Goal: Task Accomplishment & Management: Manage account settings

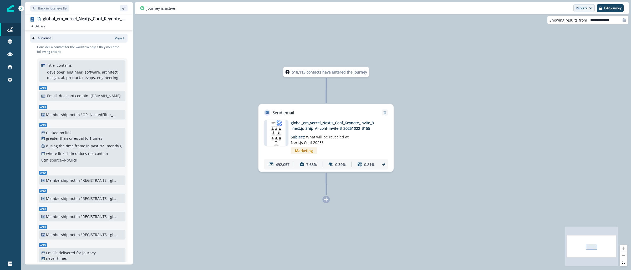
click at [580, 9] on button "Reports" at bounding box center [584, 8] width 21 height 8
click at [571, 20] on button "Email Report" at bounding box center [564, 21] width 59 height 9
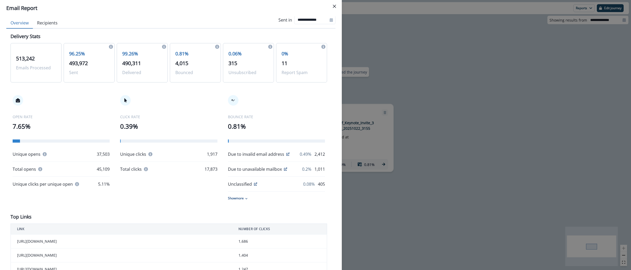
scroll to position [7, 0]
click at [466, 28] on div "**********" at bounding box center [315, 135] width 631 height 270
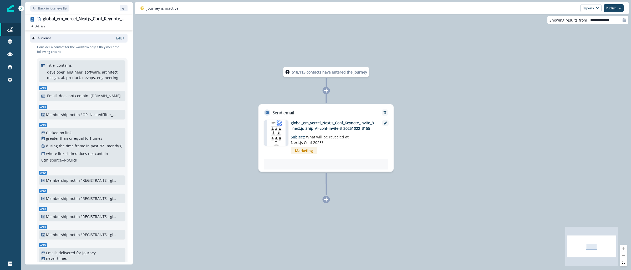
click at [116, 39] on p "Edit" at bounding box center [119, 38] width 6 height 4
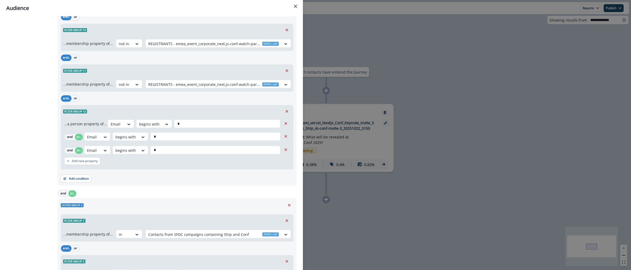
scroll to position [623, 0]
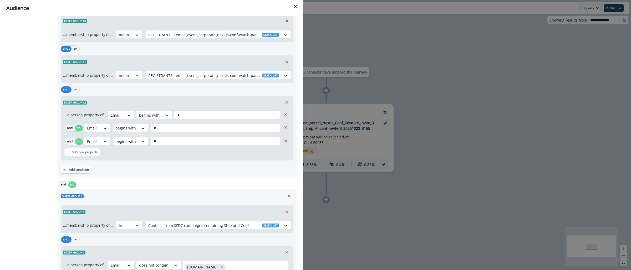
drag, startPoint x: 182, startPoint y: 116, endPoint x: 173, endPoint y: 115, distance: 8.7
click at [174, 115] on input "*" at bounding box center [227, 115] width 106 height 8
type input "*"
click at [152, 129] on input "*" at bounding box center [216, 128] width 130 height 8
type input "*"
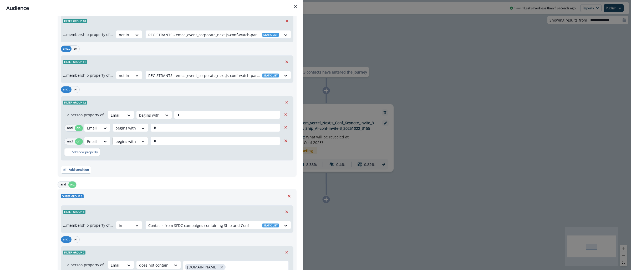
drag, startPoint x: 158, startPoint y: 141, endPoint x: 144, endPoint y: 139, distance: 13.5
click at [145, 140] on div "Email begins with *" at bounding box center [183, 141] width 198 height 8
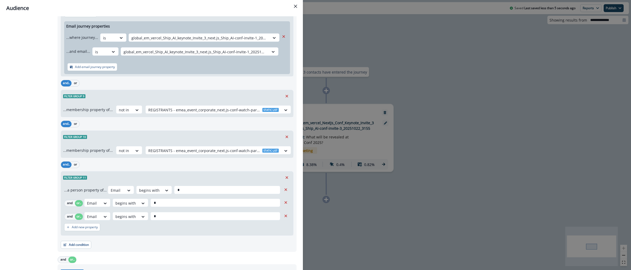
scroll to position [1186, 0]
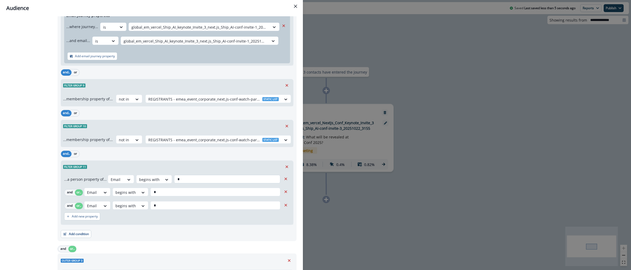
type input "*"
drag, startPoint x: 187, startPoint y: 182, endPoint x: 160, endPoint y: 178, distance: 27.2
click at [161, 178] on div "Email begins with *" at bounding box center [195, 179] width 174 height 8
type input "*"
drag, startPoint x: 160, startPoint y: 197, endPoint x: 147, endPoint y: 195, distance: 13.3
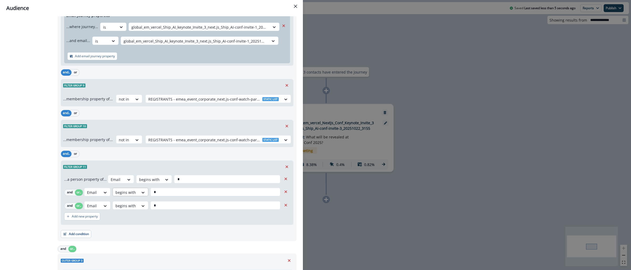
click at [147, 195] on div "Email begins with *" at bounding box center [183, 192] width 198 height 8
type input "*"
drag, startPoint x: 158, startPoint y: 207, endPoint x: 135, endPoint y: 206, distance: 23.5
click at [135, 206] on div "Email begins with *" at bounding box center [183, 206] width 198 height 8
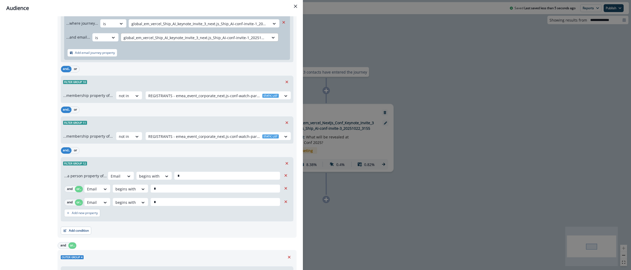
scroll to position [1973, 0]
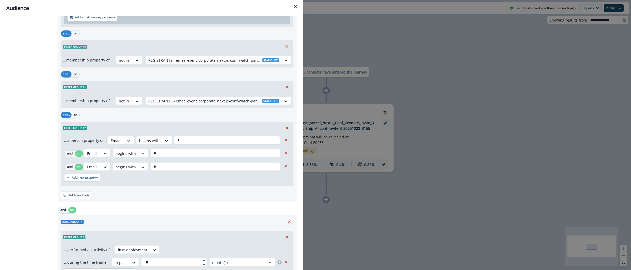
type input "*"
drag, startPoint x: 181, startPoint y: 147, endPoint x: 167, endPoint y: 148, distance: 14.0
click at [165, 145] on div "Email begins with *" at bounding box center [195, 140] width 174 height 8
drag, startPoint x: 182, startPoint y: 145, endPoint x: 163, endPoint y: 144, distance: 18.7
click at [163, 144] on div "Email begins with **" at bounding box center [195, 140] width 174 height 8
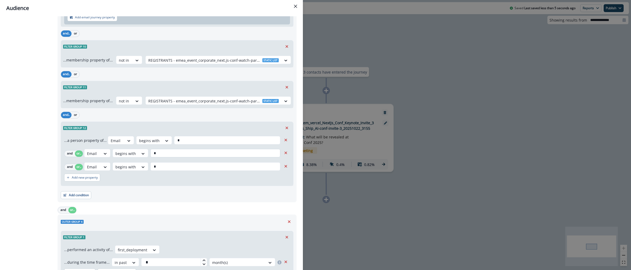
type input "*"
drag, startPoint x: 163, startPoint y: 157, endPoint x: 136, endPoint y: 154, distance: 27.8
click at [136, 154] on div "Email begins with *" at bounding box center [183, 153] width 198 height 8
type input "*"
drag, startPoint x: 163, startPoint y: 171, endPoint x: 144, endPoint y: 168, distance: 19.3
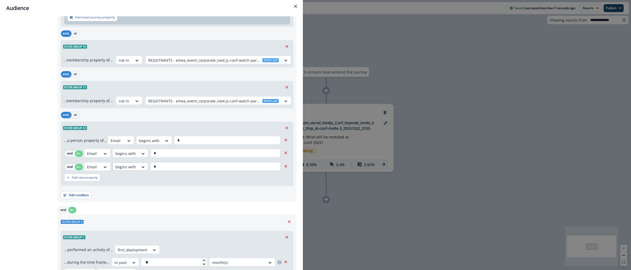
click at [144, 168] on div "Email begins with *" at bounding box center [183, 167] width 198 height 8
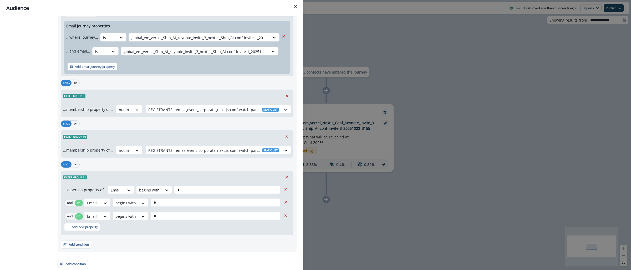
scroll to position [2577, 0]
type input "*"
drag, startPoint x: 182, startPoint y: 191, endPoint x: 164, endPoint y: 190, distance: 17.9
click at [164, 190] on div "Email begins with *" at bounding box center [195, 190] width 174 height 8
type input "*"
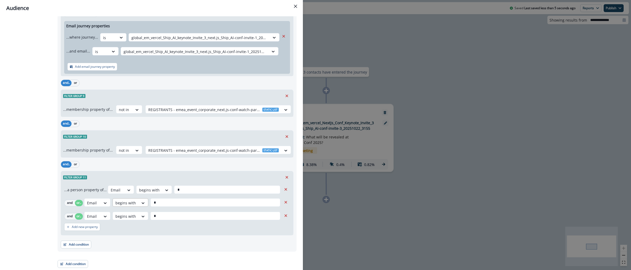
drag, startPoint x: 162, startPoint y: 204, endPoint x: 143, endPoint y: 199, distance: 19.5
click at [143, 200] on div "Email begins with *" at bounding box center [183, 203] width 198 height 8
type input "*"
drag, startPoint x: 162, startPoint y: 218, endPoint x: 138, endPoint y: 210, distance: 25.2
click at [139, 211] on div "...a person property of... Email begins with * and or.. Email begins with * and…" at bounding box center [177, 210] width 232 height 52
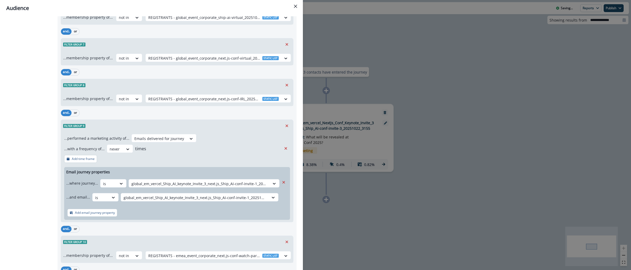
scroll to position [1706, 0]
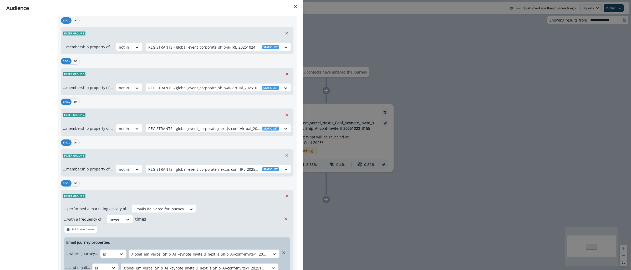
type input "*"
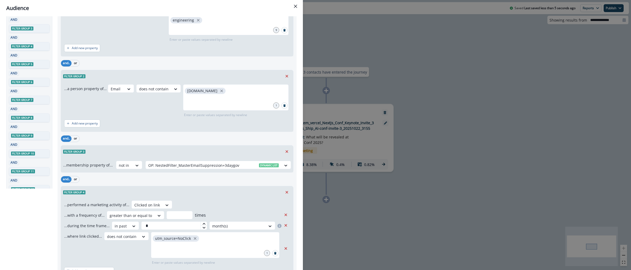
scroll to position [0, 0]
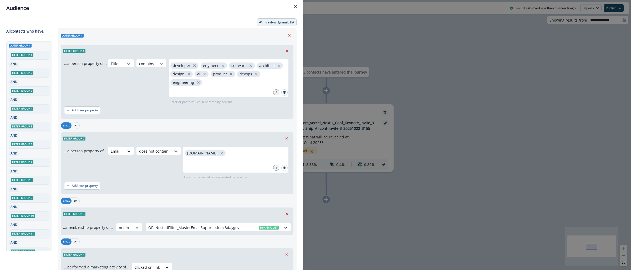
click at [275, 23] on p "Preview dynamic list" at bounding box center [280, 23] width 30 height 4
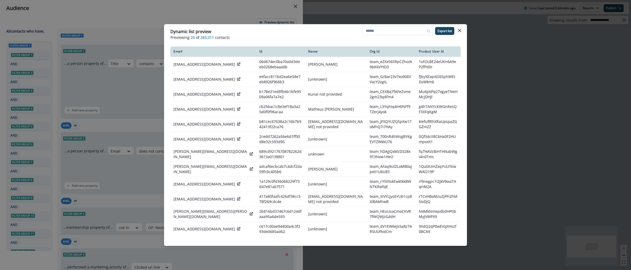
click at [532, 81] on div "Dynamic list preview Previewing 20 of 283,011 contacts Export list Email Id Nam…" at bounding box center [315, 135] width 631 height 270
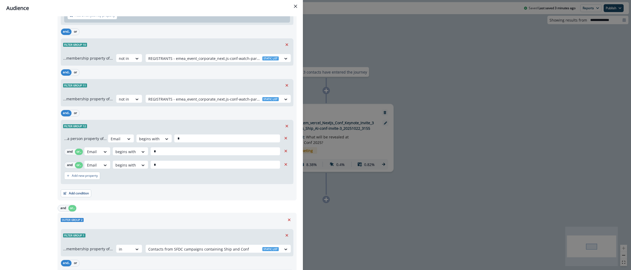
scroll to position [600, 0]
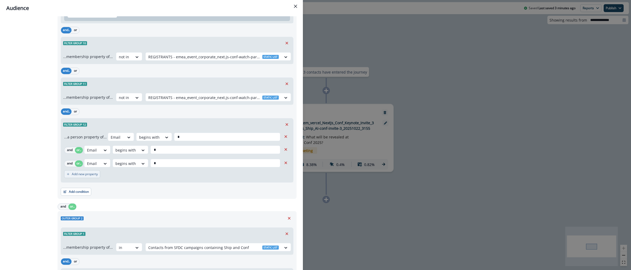
click at [87, 175] on p "Add new property" at bounding box center [85, 175] width 26 height 4
click at [80, 177] on button "or" at bounding box center [79, 177] width 8 height 6
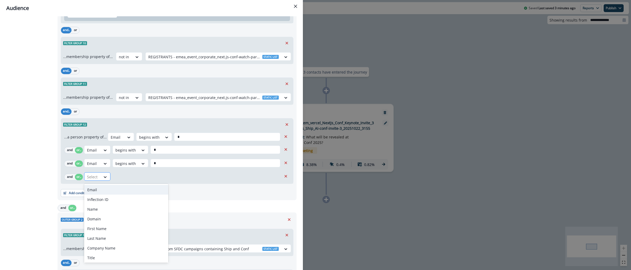
click at [98, 179] on div "Select" at bounding box center [92, 177] width 16 height 9
type input "*"
click at [99, 191] on div "Email" at bounding box center [126, 190] width 84 height 10
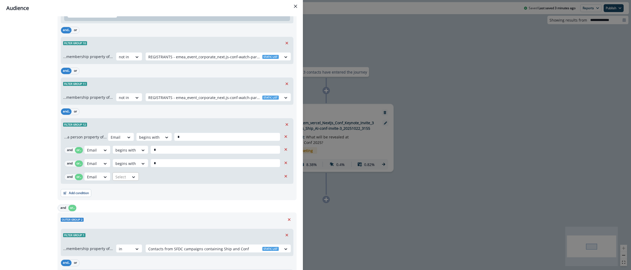
click at [126, 180] on div at bounding box center [121, 177] width 11 height 7
type input "**"
click at [138, 200] on div "begins with" at bounding box center [133, 200] width 41 height 10
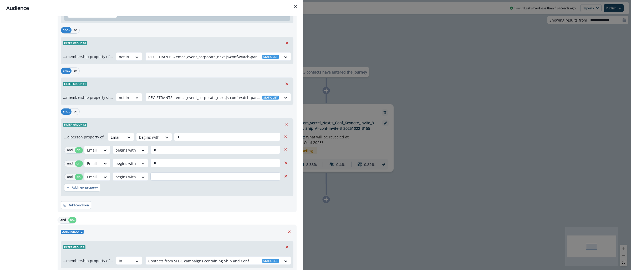
click at [165, 178] on input "text" at bounding box center [216, 177] width 130 height 8
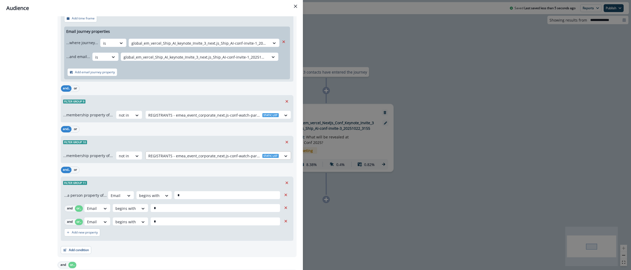
scroll to position [1195, 0]
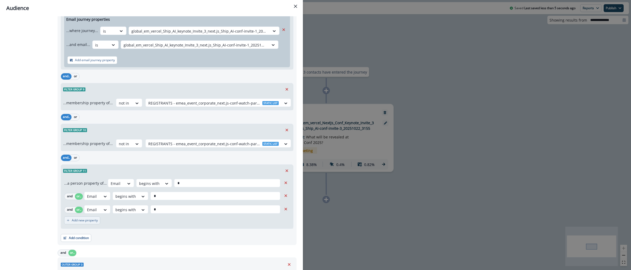
type input "*"
click at [70, 225] on button "Add new property" at bounding box center [82, 221] width 36 height 8
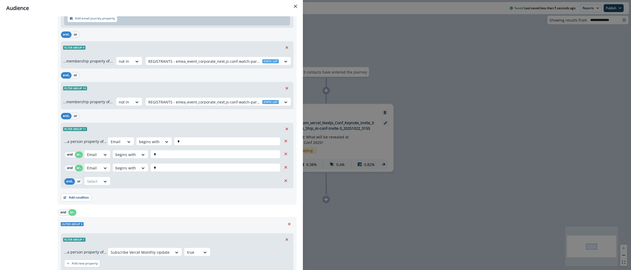
scroll to position [1243, 0]
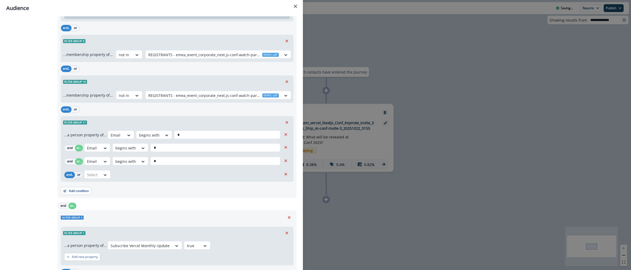
click at [80, 178] on button "or" at bounding box center [79, 175] width 8 height 6
click at [93, 178] on div at bounding box center [92, 175] width 11 height 7
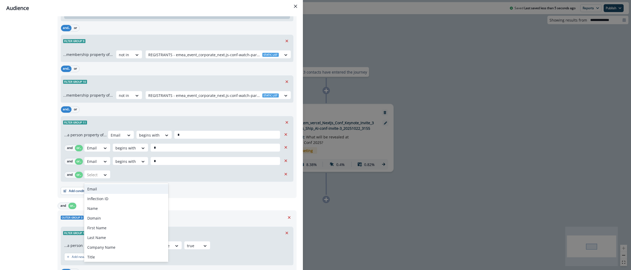
click at [106, 189] on div "Email" at bounding box center [126, 189] width 84 height 10
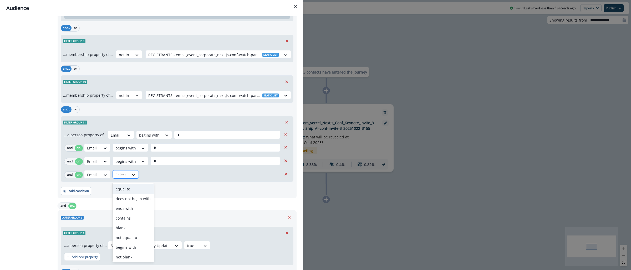
click at [129, 178] on div at bounding box center [133, 175] width 9 height 5
type input "**"
click at [131, 202] on div "begins with" at bounding box center [133, 199] width 41 height 10
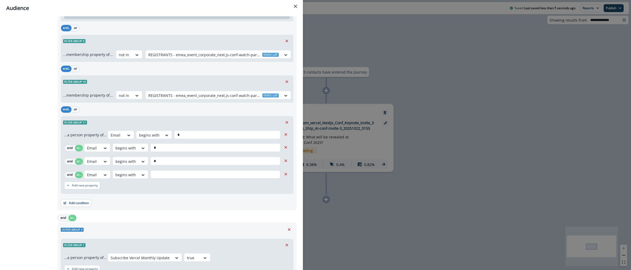
click at [160, 178] on input "text" at bounding box center [216, 174] width 130 height 8
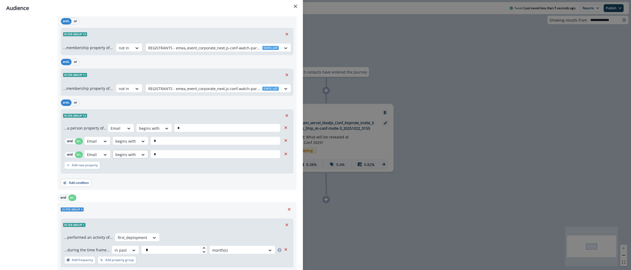
scroll to position [2012, 0]
type input "*"
click at [91, 166] on p "Add new property" at bounding box center [85, 165] width 26 height 4
click at [81, 170] on button "or" at bounding box center [79, 168] width 8 height 6
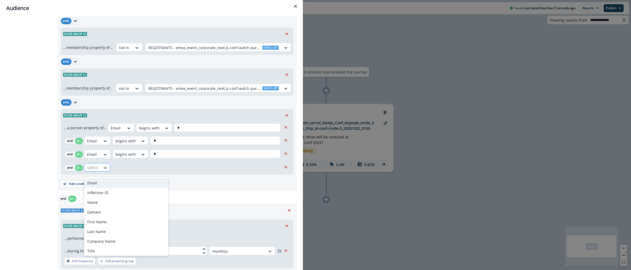
click at [91, 171] on div at bounding box center [92, 168] width 11 height 7
type input "*"
click at [98, 183] on div "Email" at bounding box center [126, 183] width 84 height 10
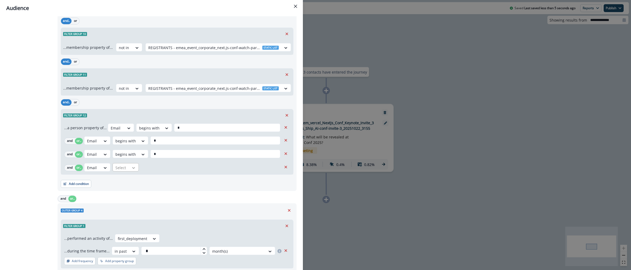
click at [131, 171] on div at bounding box center [133, 167] width 9 height 5
type input "***"
click at [124, 192] on div "begins with" at bounding box center [133, 193] width 41 height 10
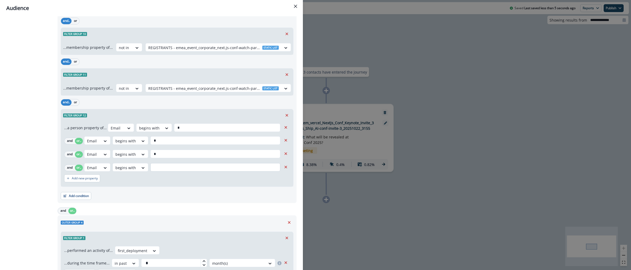
click at [164, 169] on input "text" at bounding box center [216, 167] width 130 height 8
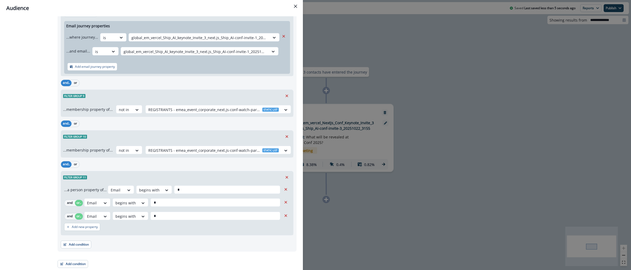
scroll to position [2617, 0]
type input "*"
click at [93, 227] on p "Add new property" at bounding box center [85, 227] width 26 height 4
drag, startPoint x: 79, startPoint y: 230, endPoint x: 97, endPoint y: 231, distance: 17.9
click at [80, 231] on button "or" at bounding box center [79, 229] width 8 height 6
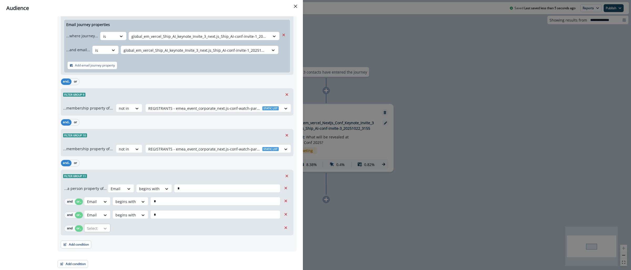
click at [101, 230] on div "Select" at bounding box center [97, 228] width 26 height 8
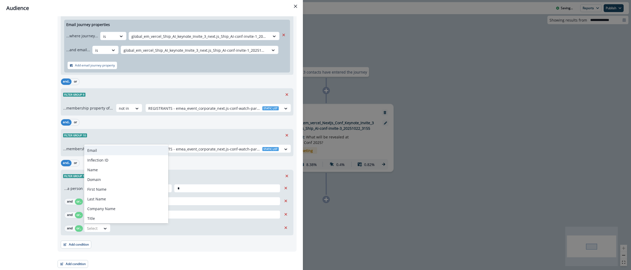
click at [101, 152] on div "Email" at bounding box center [126, 151] width 84 height 10
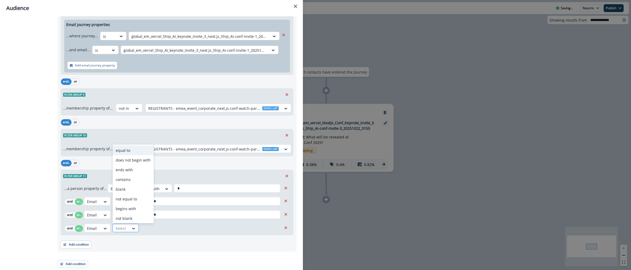
click at [127, 230] on div "Select" at bounding box center [121, 228] width 16 height 9
type input "***"
click at [131, 221] on div "begins with" at bounding box center [133, 218] width 41 height 10
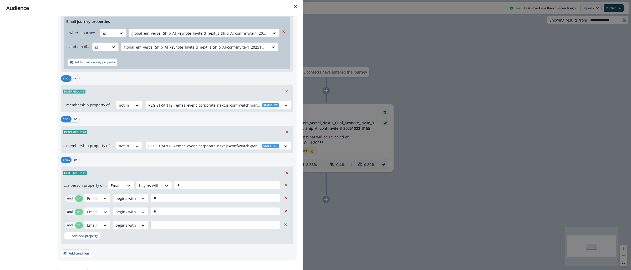
click at [169, 228] on input "text" at bounding box center [216, 225] width 130 height 8
type input "*"
click at [294, 199] on div "Preview dynamic list All contact s who have, Outer group 1 Filter group 1 AND F…" at bounding box center [151, 143] width 303 height 254
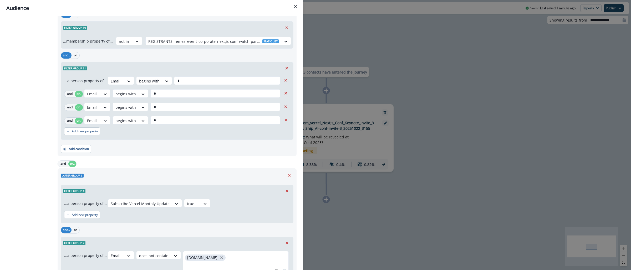
scroll to position [1312, 0]
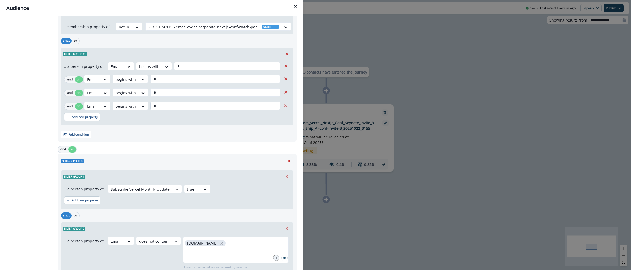
click at [158, 108] on input "*" at bounding box center [216, 106] width 130 height 8
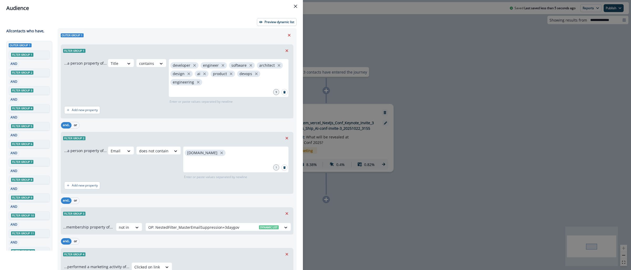
scroll to position [0, 0]
type input "*"
click at [271, 23] on p "Preview dynamic list" at bounding box center [280, 23] width 30 height 4
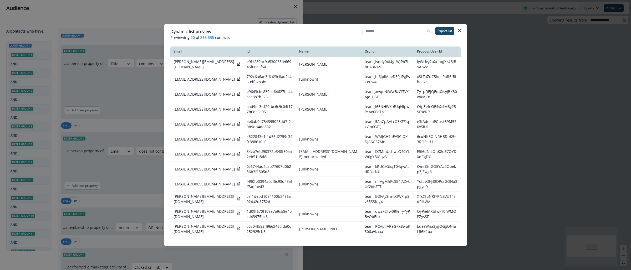
click at [506, 109] on div "Dynamic list preview Previewing 20 of 368,355 contacts Export list Email Id Nam…" at bounding box center [315, 135] width 631 height 270
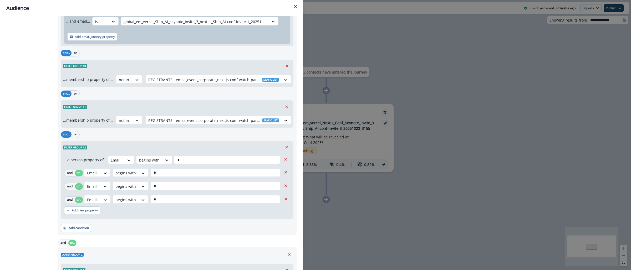
scroll to position [710, 0]
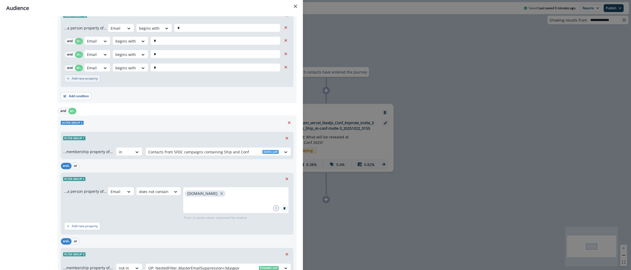
click at [78, 82] on button "Add new property" at bounding box center [82, 79] width 36 height 8
click at [81, 81] on button "or" at bounding box center [79, 81] width 8 height 6
click at [87, 82] on div "Select" at bounding box center [92, 81] width 16 height 9
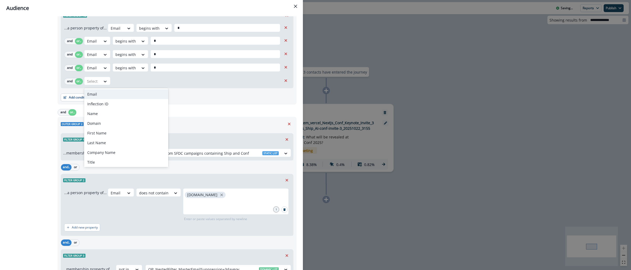
click at [99, 91] on div "Email" at bounding box center [126, 94] width 84 height 10
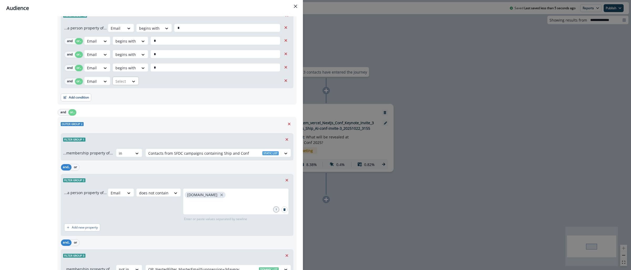
click at [127, 82] on div "Select" at bounding box center [121, 81] width 16 height 9
type input "***"
click at [129, 103] on div "begins with" at bounding box center [133, 104] width 41 height 10
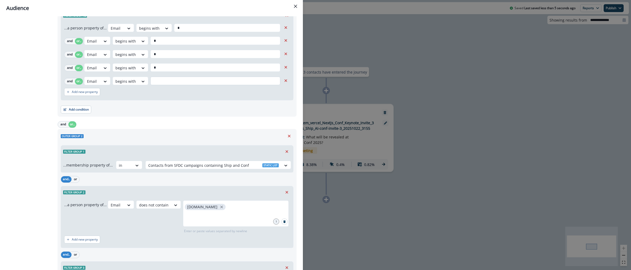
click at [173, 80] on input "text" at bounding box center [216, 81] width 130 height 8
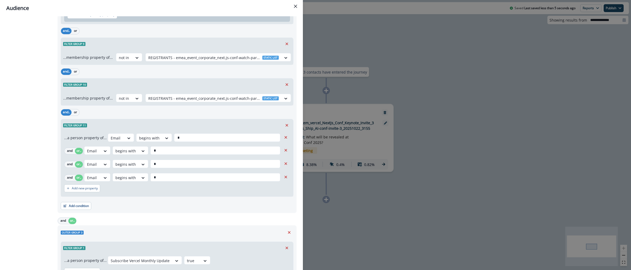
scroll to position [1255, 0]
type input "*"
click at [85, 189] on p "Add new property" at bounding box center [85, 188] width 26 height 4
click at [80, 193] on button "or" at bounding box center [79, 191] width 8 height 6
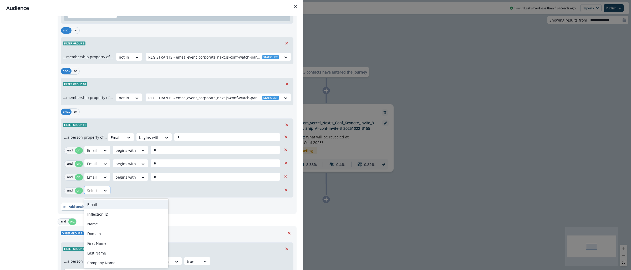
click at [93, 193] on div at bounding box center [92, 191] width 11 height 7
click at [100, 205] on div "Email" at bounding box center [126, 205] width 84 height 10
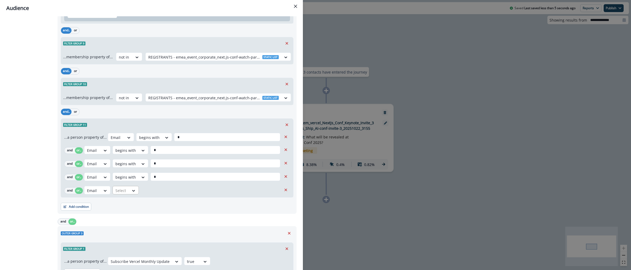
click at [123, 190] on div at bounding box center [121, 191] width 11 height 7
type input "***"
click at [128, 215] on div "begins with" at bounding box center [133, 215] width 41 height 10
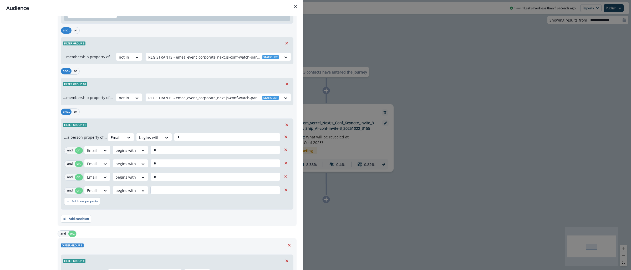
click at [156, 194] on input "text" at bounding box center [216, 190] width 130 height 8
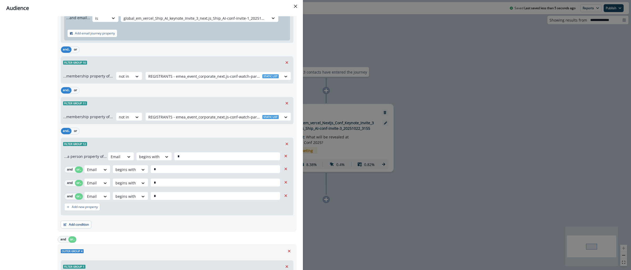
scroll to position [2010, 0]
type input "*"
click at [83, 211] on button "Add new property" at bounding box center [82, 207] width 36 height 8
click at [80, 213] on button "or" at bounding box center [79, 210] width 8 height 6
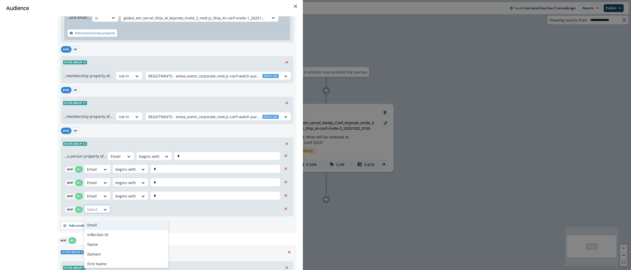
click at [99, 210] on div "Select" at bounding box center [92, 209] width 16 height 9
type input "*"
click at [99, 224] on div "Email" at bounding box center [126, 225] width 84 height 10
click at [119, 213] on div at bounding box center [121, 210] width 11 height 7
type input "***"
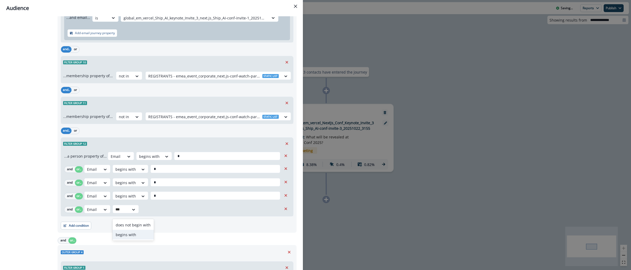
click at [128, 234] on div "begins with" at bounding box center [133, 235] width 41 height 10
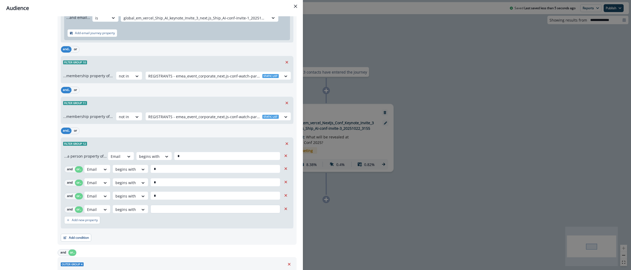
click at [179, 213] on input "text" at bounding box center [216, 209] width 130 height 8
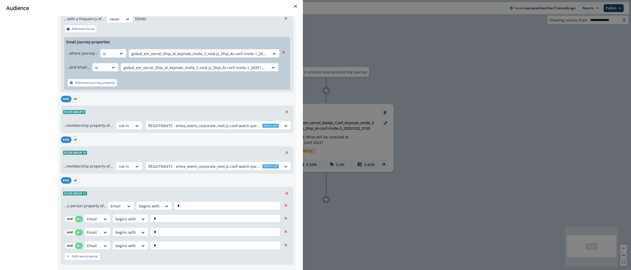
scroll to position [2671, 0]
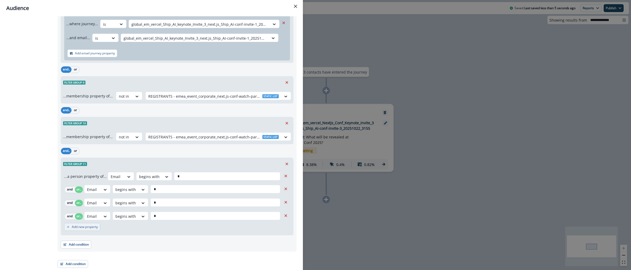
type input "*"
click at [84, 228] on p "Add new property" at bounding box center [85, 227] width 26 height 4
drag, startPoint x: 79, startPoint y: 230, endPoint x: 92, endPoint y: 225, distance: 14.3
click at [79, 230] on button "or" at bounding box center [79, 229] width 8 height 6
click at [93, 225] on div "Select" at bounding box center [97, 228] width 26 height 8
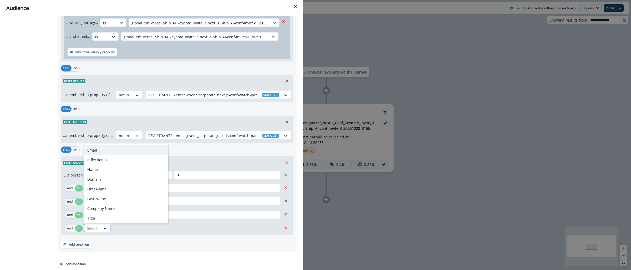
type input "*"
click at [95, 152] on div "Email" at bounding box center [126, 151] width 84 height 10
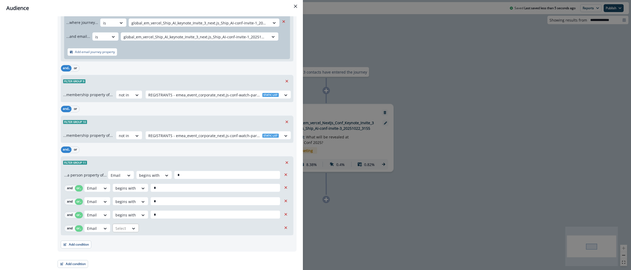
click at [128, 229] on div "Select" at bounding box center [121, 228] width 16 height 9
type input "***"
drag, startPoint x: 132, startPoint y: 219, endPoint x: 186, endPoint y: 211, distance: 55.3
click at [132, 219] on div "begins with" at bounding box center [133, 218] width 41 height 10
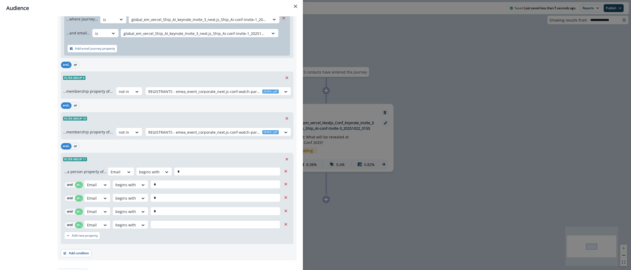
click at [164, 229] on input "text" at bounding box center [216, 225] width 130 height 8
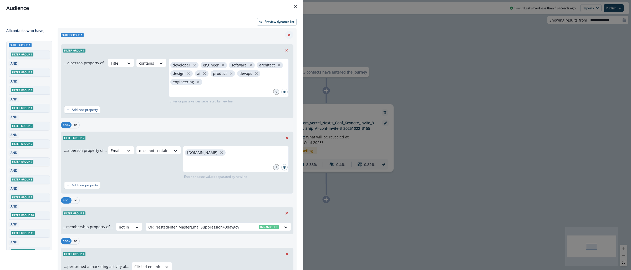
scroll to position [0, 0]
type input "*"
click at [273, 23] on p "Preview dynamic list" at bounding box center [280, 23] width 30 height 4
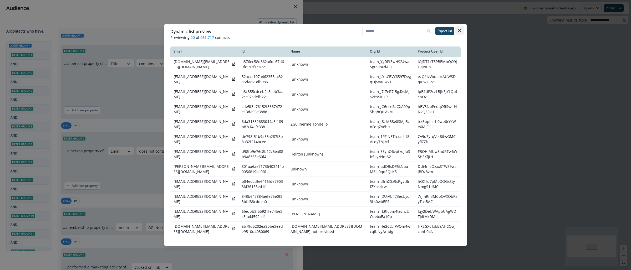
click at [461, 29] on icon "Close" at bounding box center [459, 30] width 3 height 3
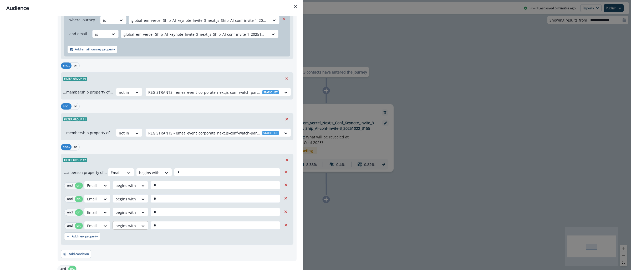
scroll to position [601, 0]
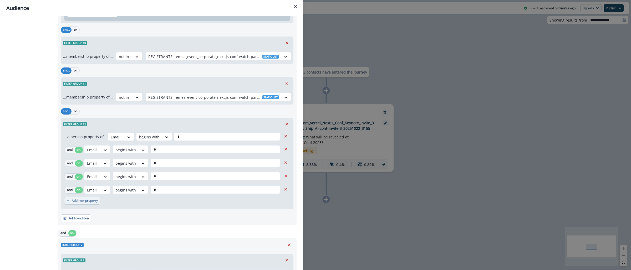
click at [86, 204] on button "Add new property" at bounding box center [82, 201] width 36 height 8
click at [79, 203] on button "or" at bounding box center [79, 204] width 8 height 6
click at [100, 203] on div "Select" at bounding box center [92, 203] width 16 height 9
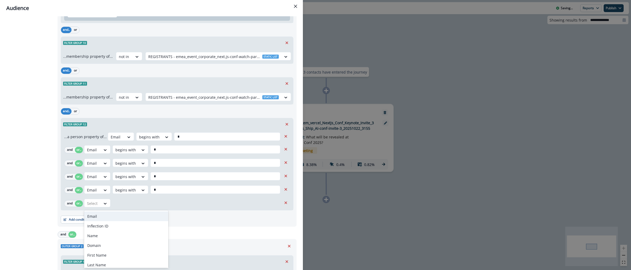
drag, startPoint x: 101, startPoint y: 217, endPoint x: 111, endPoint y: 211, distance: 11.3
click at [101, 217] on div "Email" at bounding box center [126, 217] width 84 height 10
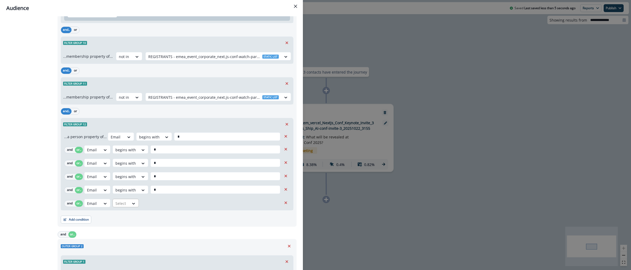
click at [125, 206] on div at bounding box center [121, 203] width 11 height 7
type input "***"
click at [132, 228] on div "begins with" at bounding box center [133, 227] width 41 height 10
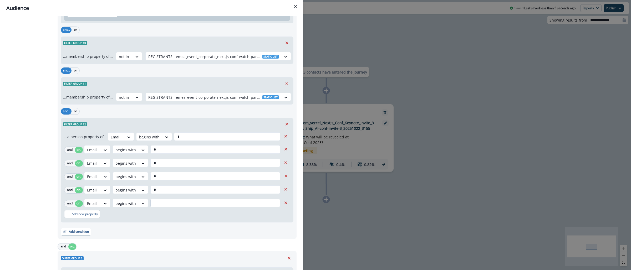
click at [160, 205] on input "text" at bounding box center [216, 203] width 130 height 8
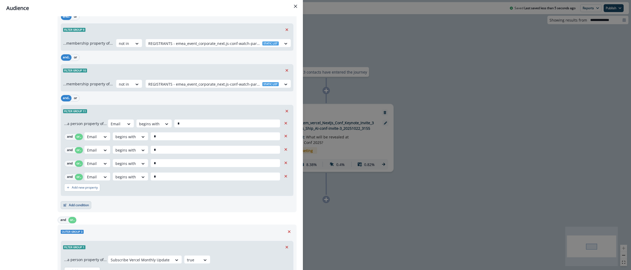
scroll to position [1282, 0]
type input "*"
click at [76, 187] on button "Add new property" at bounding box center [82, 188] width 36 height 8
click at [74, 194] on button "and.." at bounding box center [69, 190] width 11 height 6
drag, startPoint x: 78, startPoint y: 194, endPoint x: 88, endPoint y: 192, distance: 10.7
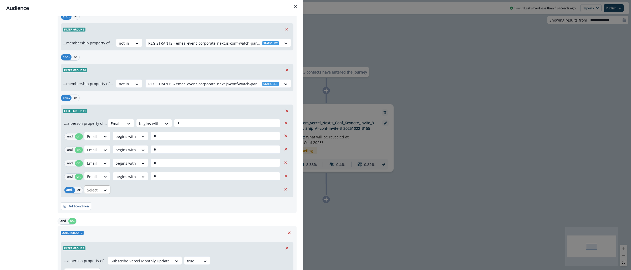
click at [78, 194] on button "or" at bounding box center [79, 190] width 8 height 6
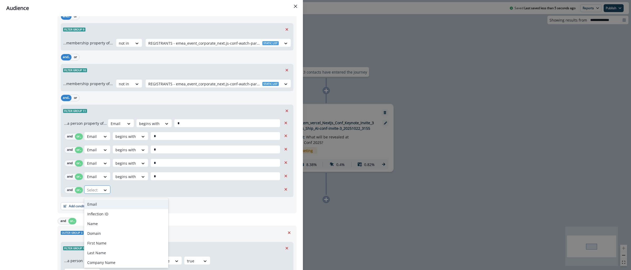
click at [100, 192] on div "Select" at bounding box center [92, 190] width 16 height 9
drag, startPoint x: 101, startPoint y: 205, endPoint x: 111, endPoint y: 199, distance: 11.5
click at [101, 205] on div "Email" at bounding box center [126, 205] width 84 height 10
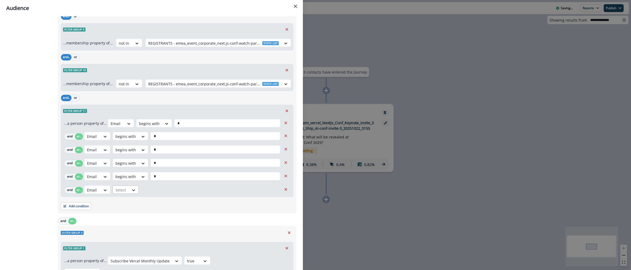
click at [126, 190] on div at bounding box center [121, 190] width 11 height 7
type input "***"
click at [124, 213] on div "begins with" at bounding box center [133, 214] width 41 height 10
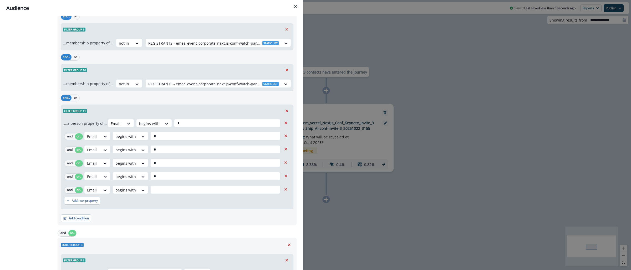
click at [208, 198] on div "Add new property" at bounding box center [177, 201] width 226 height 12
click at [208, 194] on input "text" at bounding box center [216, 190] width 130 height 8
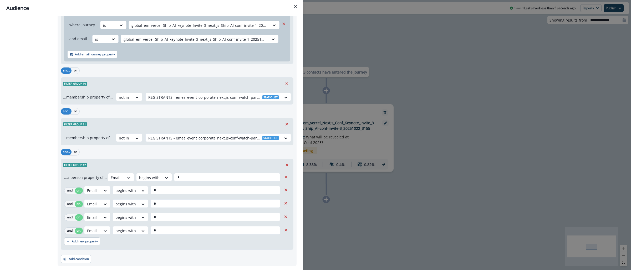
scroll to position [2022, 0]
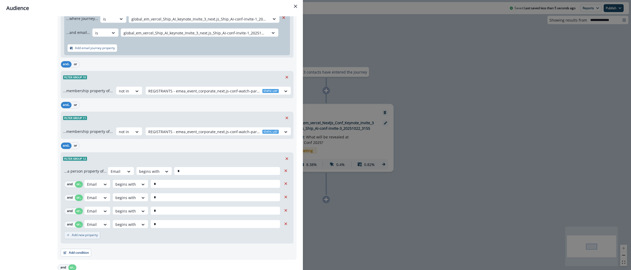
type input "*"
click at [89, 237] on p "Add new property" at bounding box center [85, 236] width 26 height 4
drag, startPoint x: 77, startPoint y: 243, endPoint x: 100, endPoint y: 242, distance: 23.2
click at [77, 242] on button "or" at bounding box center [79, 238] width 8 height 6
click at [100, 242] on div "Select" at bounding box center [92, 238] width 16 height 9
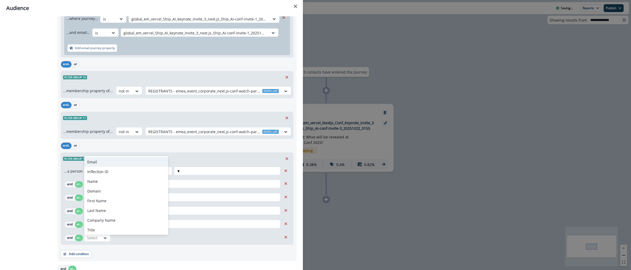
click at [95, 160] on div "Email" at bounding box center [126, 162] width 84 height 10
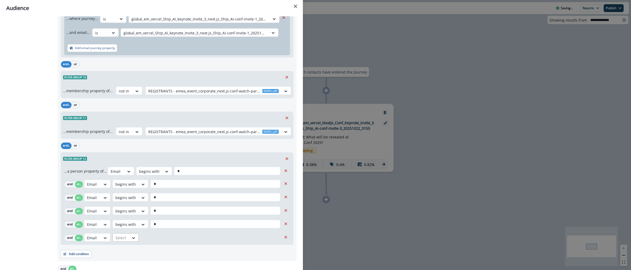
click at [125, 239] on div at bounding box center [121, 238] width 11 height 7
type input "***"
click at [128, 229] on div "begins with" at bounding box center [133, 229] width 41 height 10
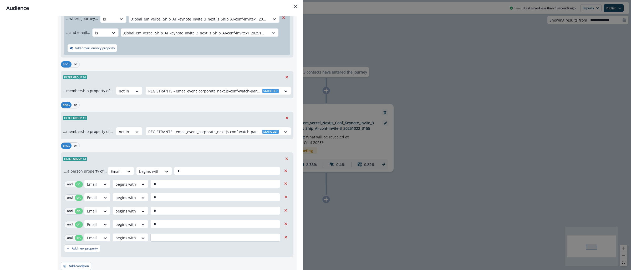
click at [188, 242] on input "text" at bounding box center [216, 238] width 130 height 8
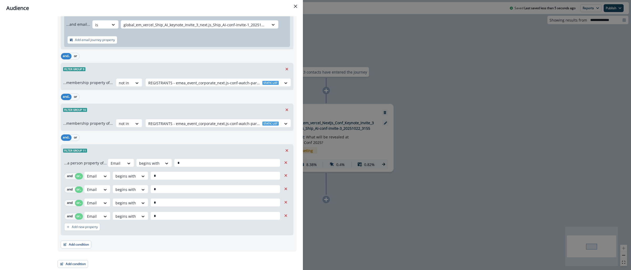
scroll to position [2725, 0]
type input "*"
click at [85, 229] on p "Add new property" at bounding box center [85, 227] width 26 height 4
drag, startPoint x: 79, startPoint y: 230, endPoint x: 86, endPoint y: 231, distance: 7.4
click at [79, 230] on button "or" at bounding box center [79, 229] width 8 height 6
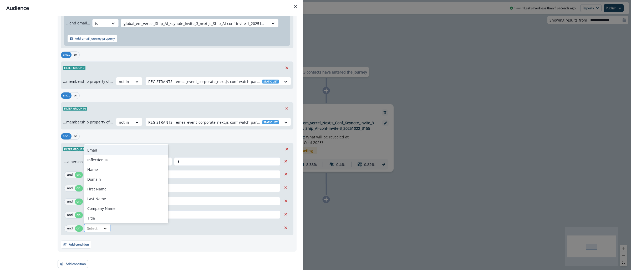
click at [107, 232] on icon at bounding box center [105, 228] width 5 height 5
click at [102, 151] on div "Email" at bounding box center [126, 151] width 84 height 10
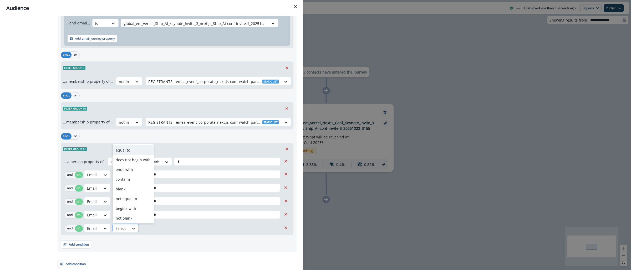
click at [134, 232] on icon at bounding box center [133, 228] width 5 height 5
type input "***"
click at [139, 216] on div "begins with" at bounding box center [133, 218] width 41 height 10
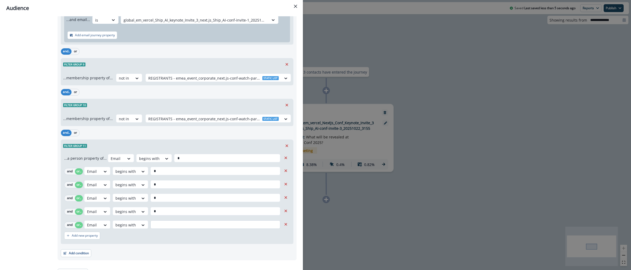
click at [165, 229] on input "text" at bounding box center [216, 225] width 130 height 8
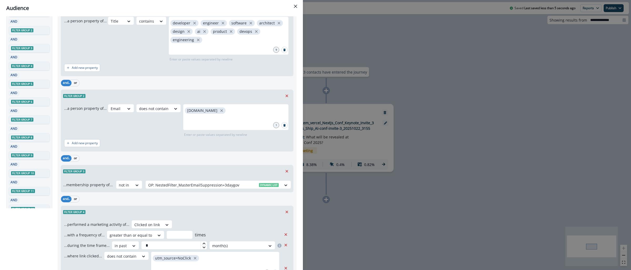
scroll to position [0, 0]
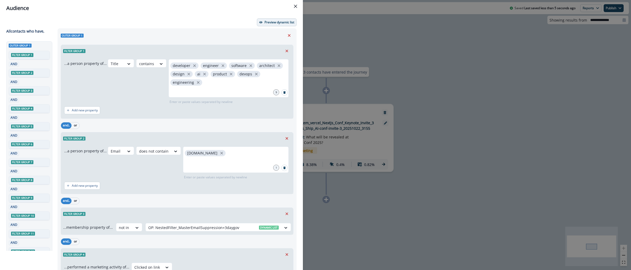
type input "*"
click at [278, 23] on p "Preview dynamic list" at bounding box center [280, 23] width 30 height 4
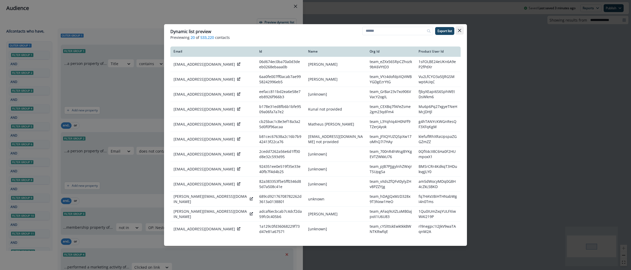
click at [461, 30] on icon "Close" at bounding box center [459, 30] width 3 height 3
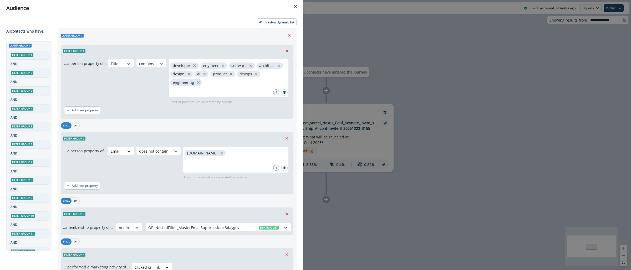
click at [386, 51] on div "Audience Preview dynamic list All contact s who have, Outer group 1 Filter grou…" at bounding box center [315, 135] width 631 height 270
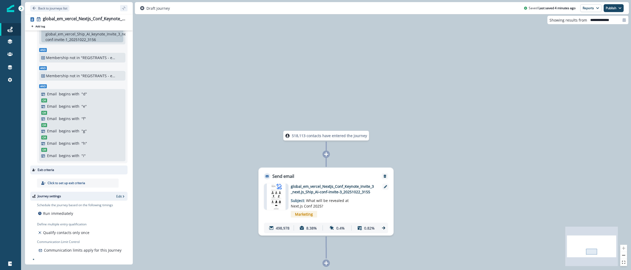
scroll to position [1315, 0]
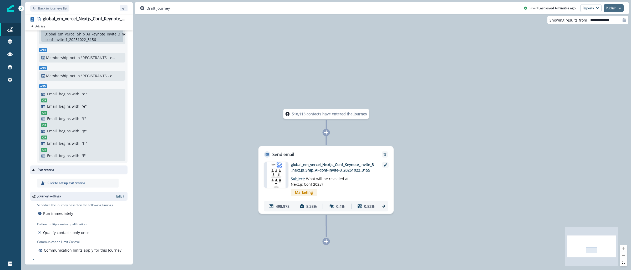
click at [622, 8] on button "Publish" at bounding box center [614, 8] width 20 height 8
click at [599, 23] on button "as active journey" at bounding box center [595, 21] width 58 height 9
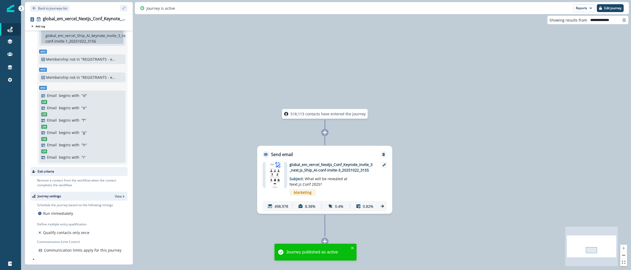
scroll to position [1313, 0]
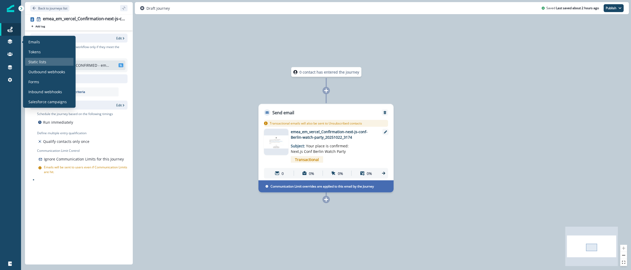
click at [55, 62] on div "Static lists" at bounding box center [49, 62] width 48 height 8
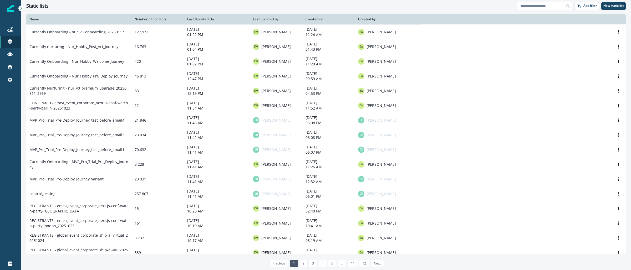
click at [553, 5] on input at bounding box center [544, 6] width 55 height 8
paste input "**********"
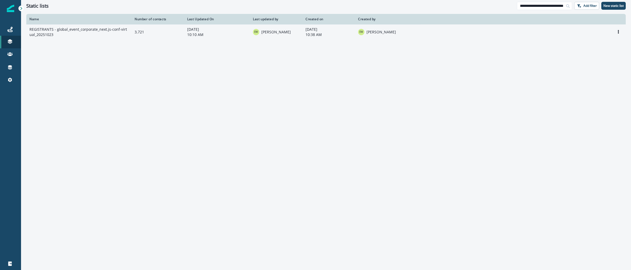
type input "**********"
click at [113, 28] on td "REGISTRANTS - global_event_corporate_next.js-conf-virtual_20251023" at bounding box center [78, 31] width 105 height 15
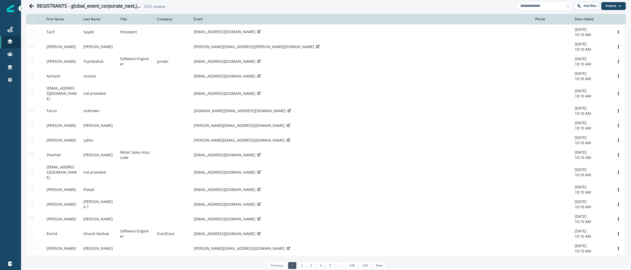
drag, startPoint x: 612, startPoint y: 6, endPoint x: 614, endPoint y: 17, distance: 11.7
click at [612, 6] on button "Actions" at bounding box center [614, 6] width 24 height 8
click at [601, 26] on button "From a CSV file" at bounding box center [602, 28] width 47 height 9
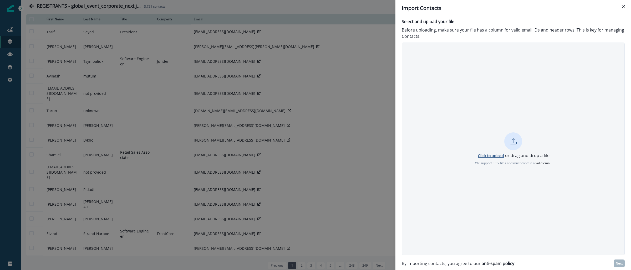
click at [495, 156] on p "Click to upload" at bounding box center [491, 155] width 26 height 5
click at [617, 264] on p "Next" at bounding box center [619, 264] width 7 height 4
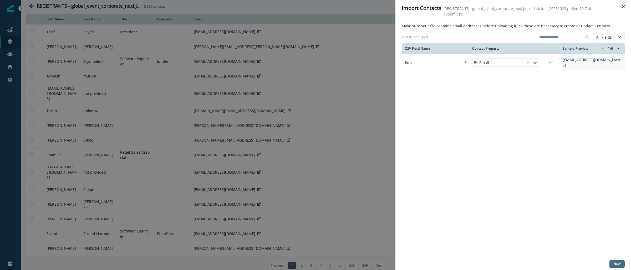
click at [613, 263] on button "Next" at bounding box center [617, 264] width 15 height 8
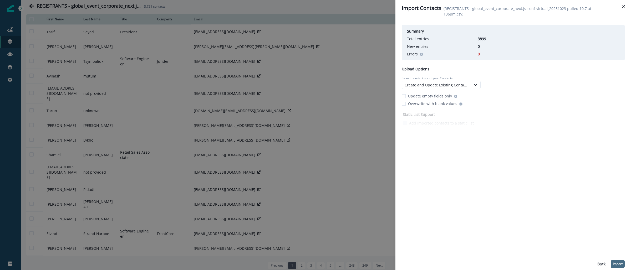
click at [619, 263] on p "Import" at bounding box center [618, 265] width 10 height 4
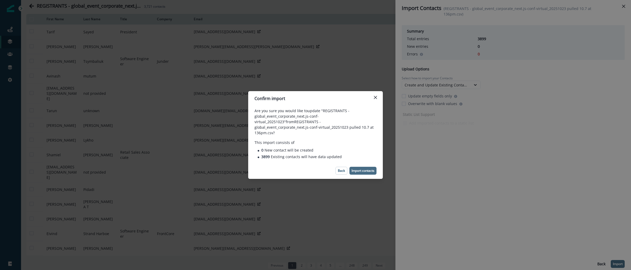
click at [365, 169] on p "Import contacts" at bounding box center [363, 171] width 23 height 4
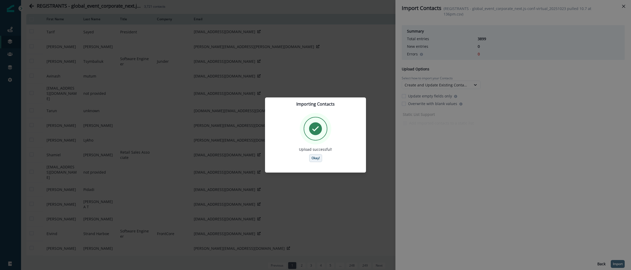
click at [315, 160] on button "Okay!" at bounding box center [315, 158] width 13 height 8
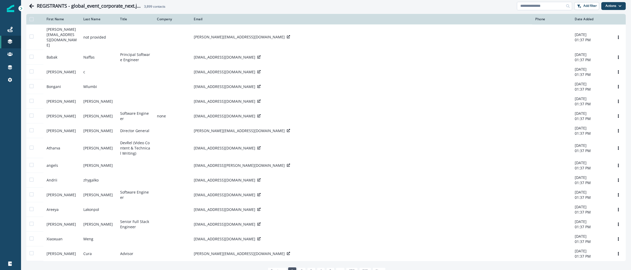
click at [535, 8] on input at bounding box center [544, 6] width 55 height 8
paste input "**********"
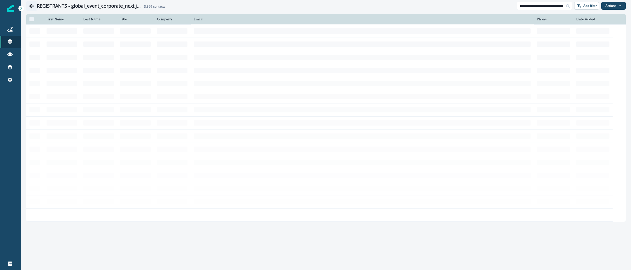
type input "**********"
click at [29, 6] on icon "Go back" at bounding box center [31, 5] width 5 height 5
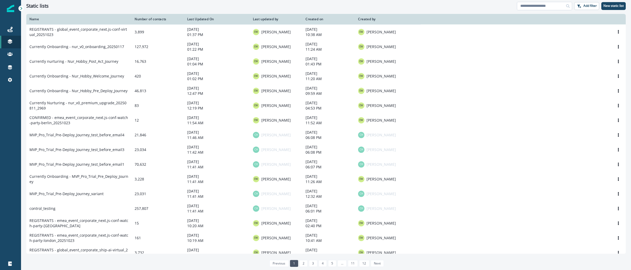
click at [528, 6] on input at bounding box center [544, 6] width 55 height 8
paste input "**********"
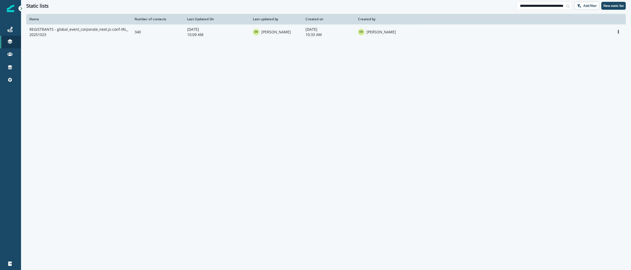
type input "**********"
click at [149, 34] on td "340" at bounding box center [158, 31] width 53 height 15
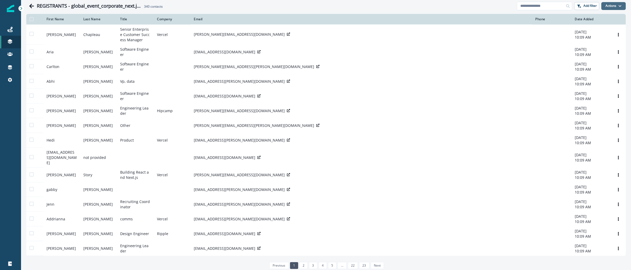
click at [614, 3] on button "Actions" at bounding box center [614, 6] width 24 height 8
click at [606, 30] on button "From a CSV file" at bounding box center [597, 28] width 47 height 9
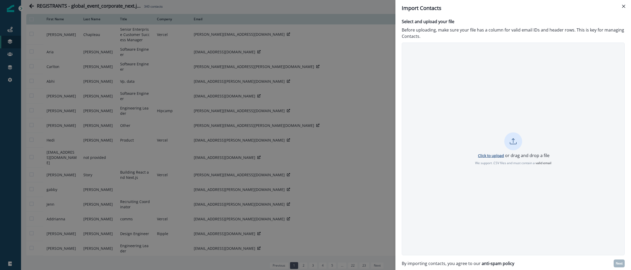
click at [490, 157] on p "Click to upload" at bounding box center [491, 155] width 26 height 5
click at [618, 263] on p "Next" at bounding box center [619, 264] width 7 height 4
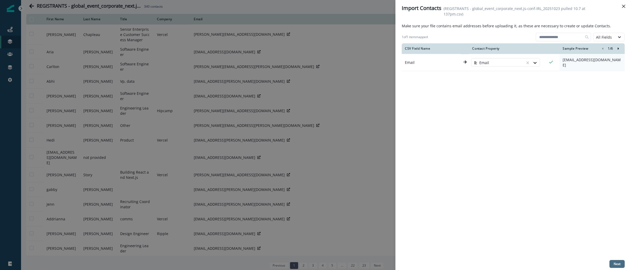
click at [615, 264] on p "Next" at bounding box center [617, 265] width 7 height 4
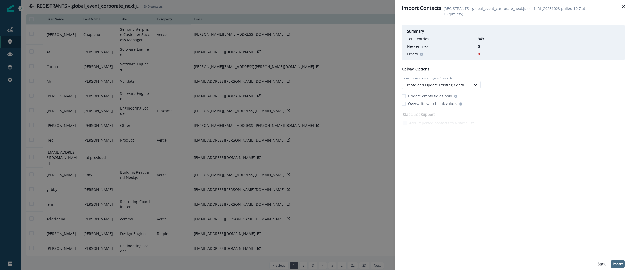
click at [620, 265] on p "Import" at bounding box center [618, 265] width 10 height 4
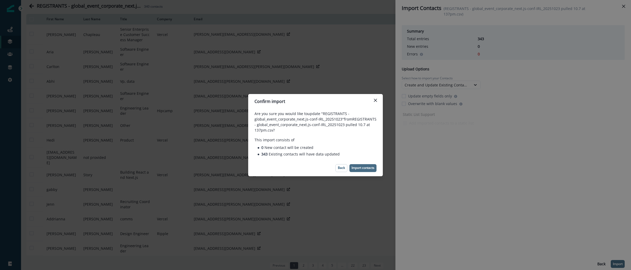
click at [366, 170] on p "Import contacts" at bounding box center [363, 168] width 23 height 4
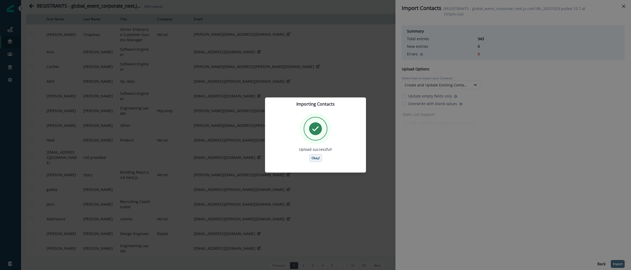
click at [314, 160] on p "Okay!" at bounding box center [316, 159] width 8 height 4
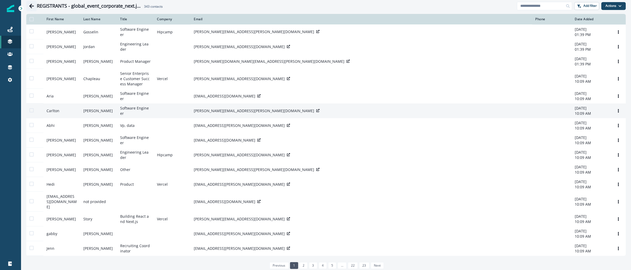
click at [29, 6] on button "Go back" at bounding box center [31, 6] width 11 height 11
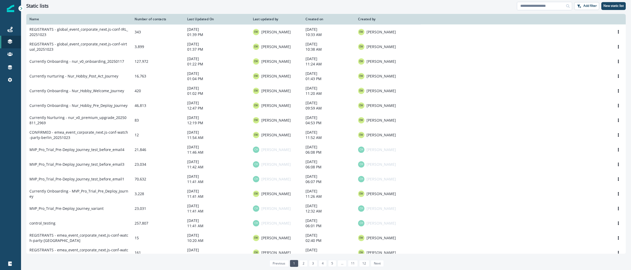
click at [535, 4] on input at bounding box center [544, 6] width 55 height 8
paste input "**********"
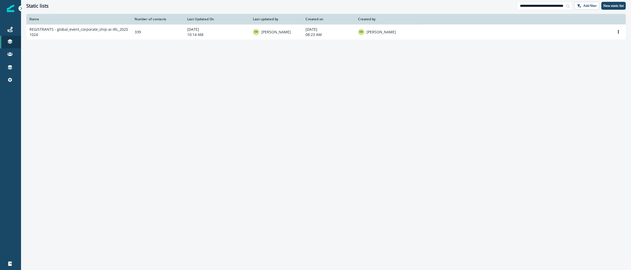
type input "**********"
click at [566, 7] on icon at bounding box center [568, 6] width 4 height 4
click at [561, 7] on input "**********" at bounding box center [544, 6] width 55 height 8
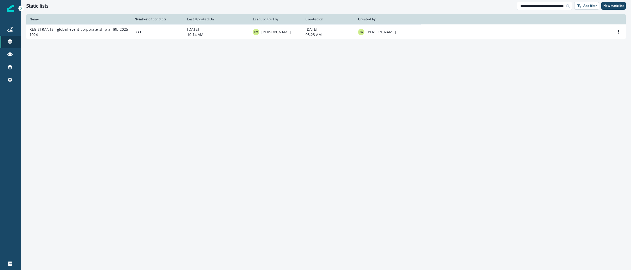
scroll to position [0, 17]
click at [561, 7] on input "**********" at bounding box center [544, 6] width 55 height 8
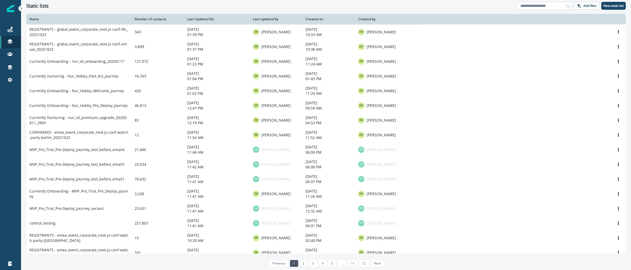
click at [541, 5] on input at bounding box center [544, 6] width 55 height 8
type input "**********"
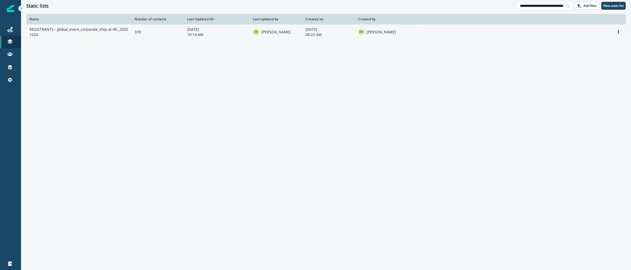
click at [111, 33] on td "REGISTRANTS - global_event_corporate_ship-ai-IRL_20251024" at bounding box center [78, 31] width 105 height 15
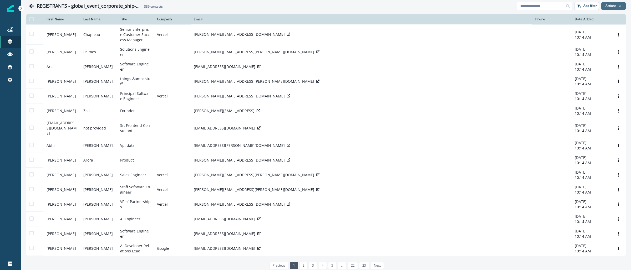
click at [612, 7] on button "Actions" at bounding box center [614, 6] width 24 height 8
click at [590, 31] on button "From a CSV file" at bounding box center [597, 28] width 47 height 9
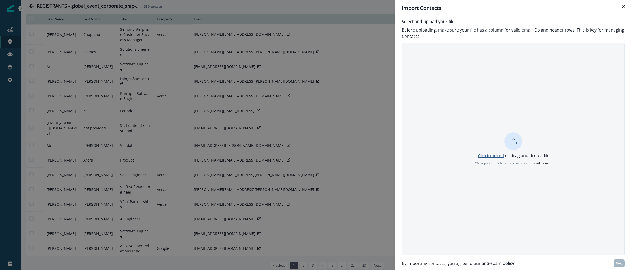
click at [491, 156] on p "Click to upload" at bounding box center [491, 155] width 26 height 5
click at [618, 264] on p "Next" at bounding box center [619, 264] width 7 height 4
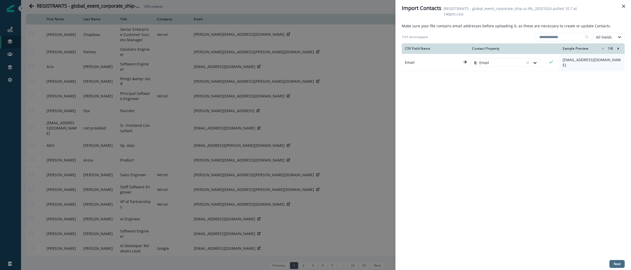
click at [615, 263] on p "Next" at bounding box center [617, 265] width 7 height 4
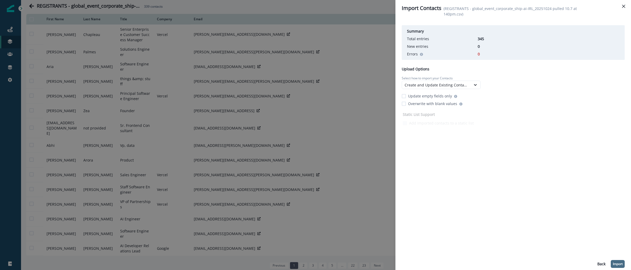
click at [617, 263] on p "Import" at bounding box center [618, 265] width 10 height 4
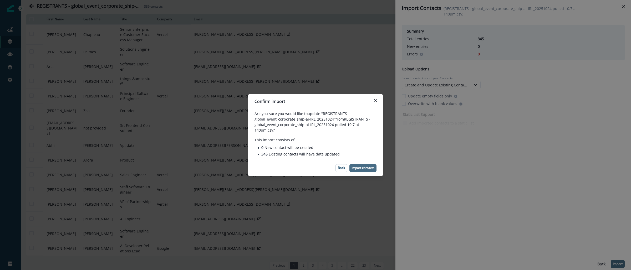
click at [362, 168] on p "Import contacts" at bounding box center [363, 168] width 23 height 4
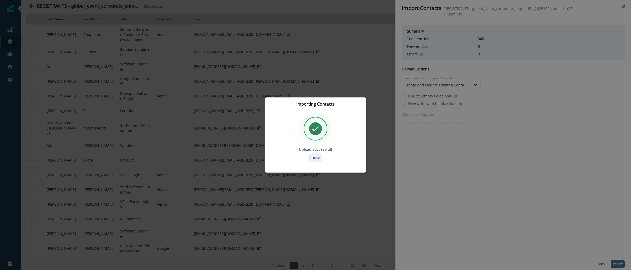
click at [317, 162] on button "Okay!" at bounding box center [315, 158] width 13 height 8
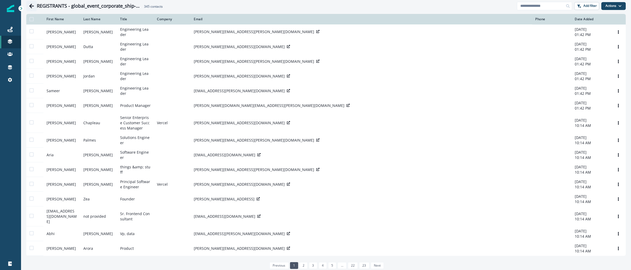
click at [29, 5] on icon "Go back" at bounding box center [31, 5] width 5 height 5
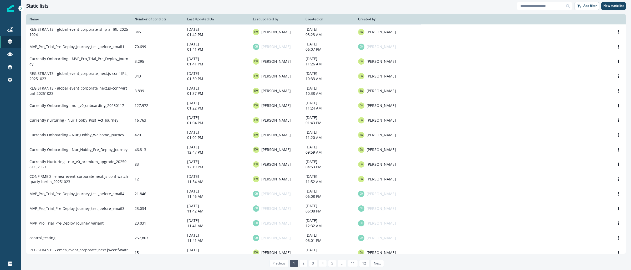
click at [551, 8] on input at bounding box center [544, 6] width 55 height 8
paste input "**********"
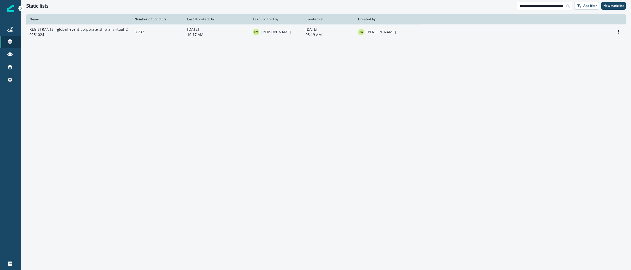
type input "**********"
click at [112, 32] on td "REGISTRANTS - global_event_corporate_ship-ai-virtual_20251024" at bounding box center [78, 31] width 105 height 15
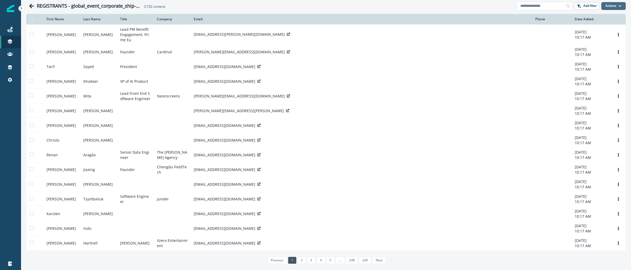
click at [612, 8] on button "Actions" at bounding box center [614, 6] width 24 height 8
click at [362, 6] on div "REGISTRANTS - global_event_corporate_ship-ai-virtual_20251024 3,732 contacts" at bounding box center [277, 6] width 480 height 6
click at [607, 7] on button "Actions" at bounding box center [614, 6] width 24 height 8
click at [592, 29] on button "From a CSV file" at bounding box center [597, 28] width 47 height 9
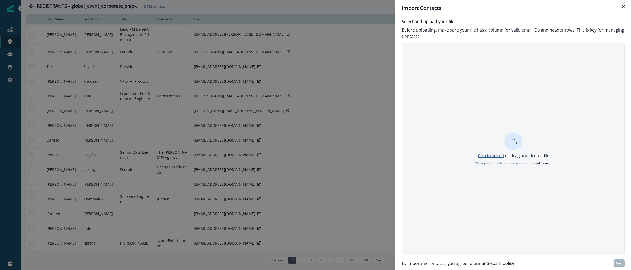
click at [485, 155] on p "Click to upload" at bounding box center [491, 155] width 26 height 5
click at [621, 265] on p "Next" at bounding box center [619, 264] width 7 height 4
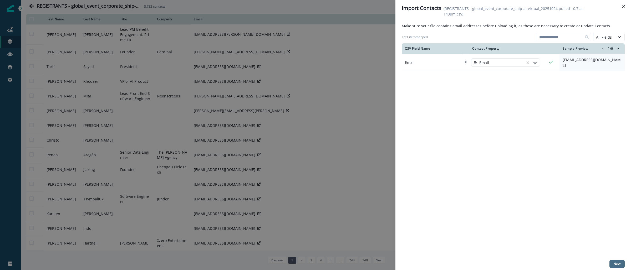
click at [621, 264] on button "Next" at bounding box center [617, 264] width 15 height 8
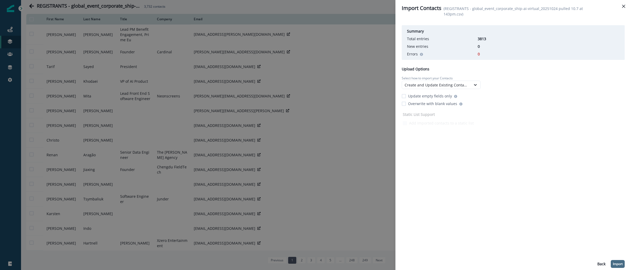
click at [623, 266] on p "Import" at bounding box center [618, 265] width 10 height 4
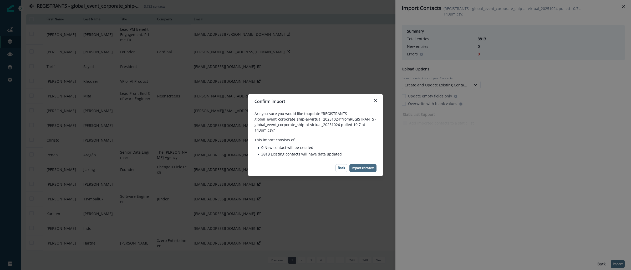
click at [353, 169] on p "Import contacts" at bounding box center [363, 168] width 23 height 4
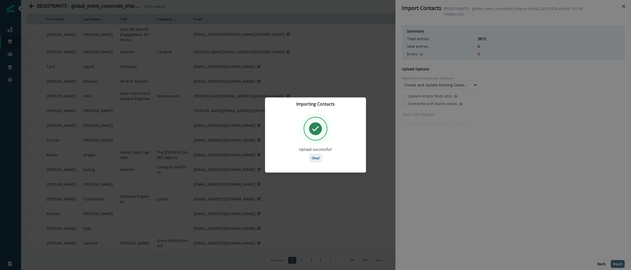
click at [315, 159] on p "Okay!" at bounding box center [316, 159] width 8 height 4
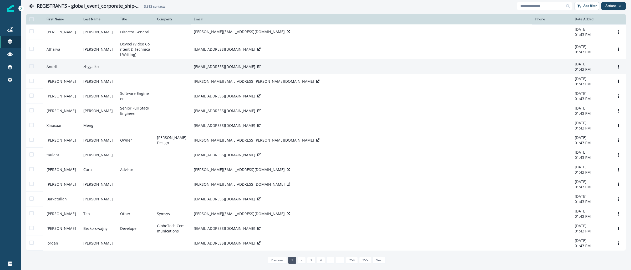
click at [526, 8] on input at bounding box center [544, 6] width 55 height 8
click at [33, 7] on icon "Go back" at bounding box center [31, 5] width 5 height 5
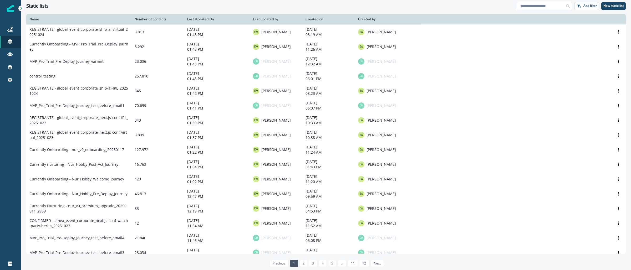
click at [559, 8] on input at bounding box center [544, 6] width 55 height 8
paste input "**********"
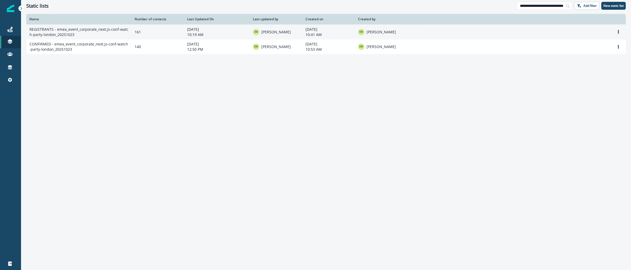
type input "**********"
click at [79, 31] on td "REGISTRANTS - emea_event_corporate_next.js-conf-watch-party-london_20251023" at bounding box center [78, 31] width 105 height 15
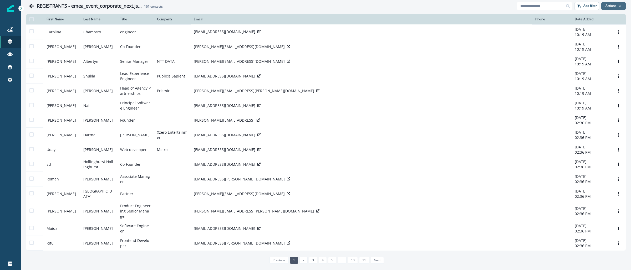
click at [609, 8] on button "Actions" at bounding box center [614, 6] width 24 height 8
click at [603, 28] on button "From a CSV file" at bounding box center [597, 28] width 47 height 9
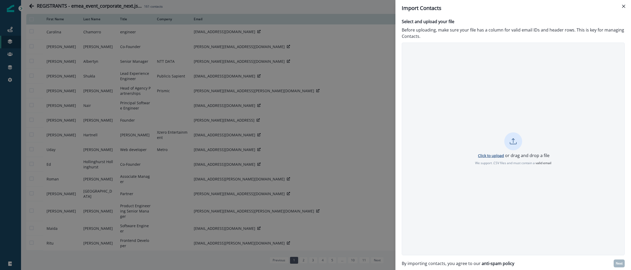
click at [498, 157] on p "Click to upload" at bounding box center [491, 155] width 26 height 5
click at [616, 263] on button "Next" at bounding box center [619, 264] width 11 height 8
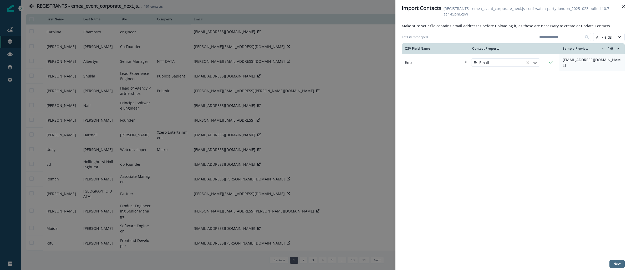
click at [620, 266] on p "Next" at bounding box center [617, 265] width 7 height 4
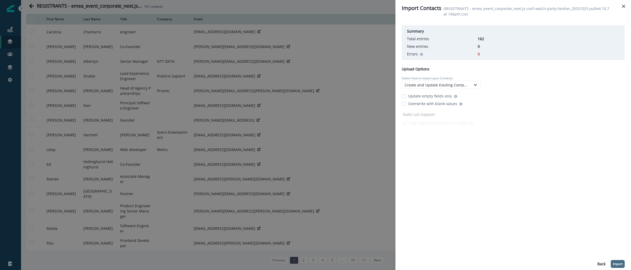
click at [619, 266] on p "Import" at bounding box center [618, 265] width 10 height 4
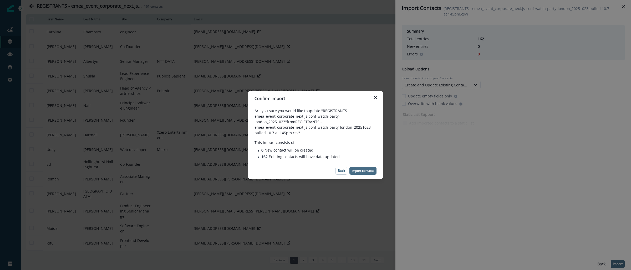
click at [360, 169] on p "Import contacts" at bounding box center [363, 171] width 23 height 4
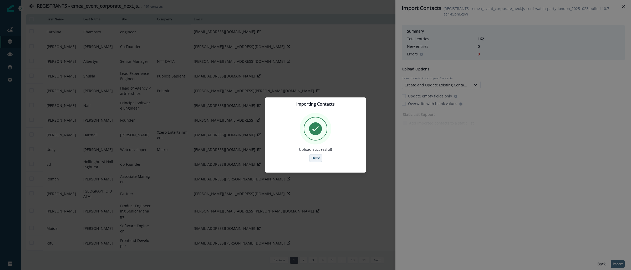
click at [315, 159] on p "Okay!" at bounding box center [316, 159] width 8 height 4
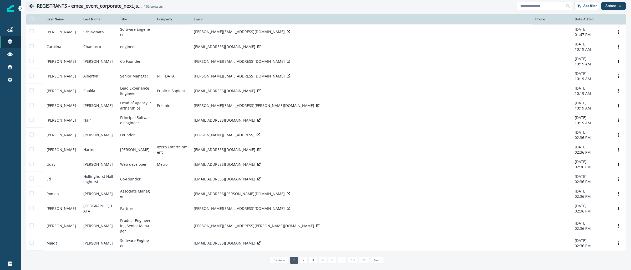
click at [31, 6] on icon "Go back" at bounding box center [31, 6] width 5 height 4
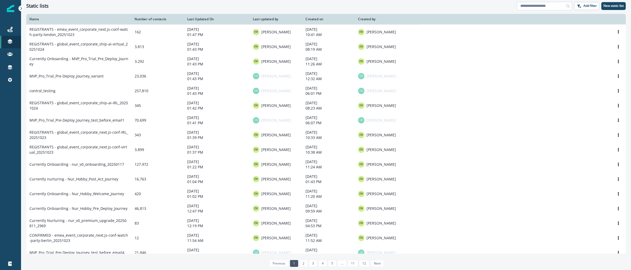
click at [535, 8] on input at bounding box center [544, 6] width 55 height 8
paste input "**********"
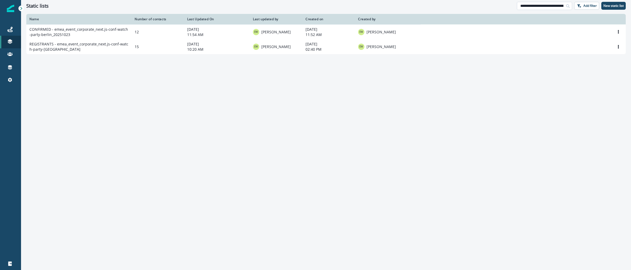
click at [552, 4] on input "**********" at bounding box center [544, 6] width 55 height 8
paste input
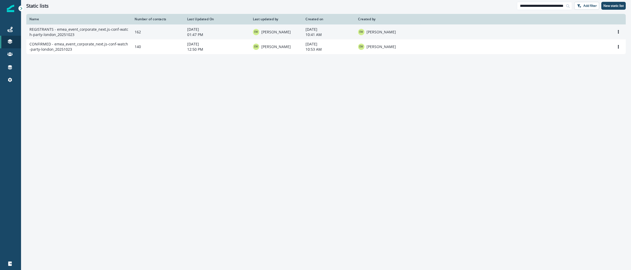
type input "**********"
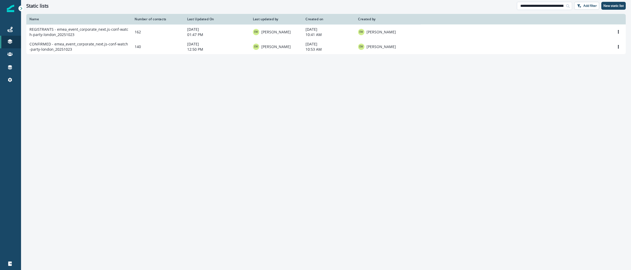
click at [542, 9] on input "**********" at bounding box center [544, 6] width 55 height 8
click at [542, 8] on input "**********" at bounding box center [544, 6] width 55 height 8
click at [541, 8] on input "**********" at bounding box center [544, 6] width 55 height 8
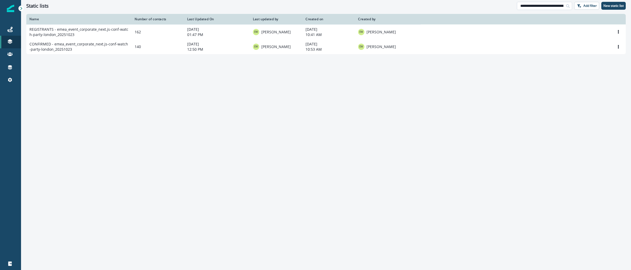
click at [541, 8] on input "**********" at bounding box center [544, 6] width 55 height 8
paste input "**********"
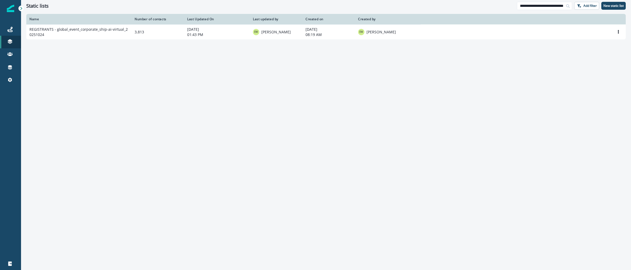
type input "**********"
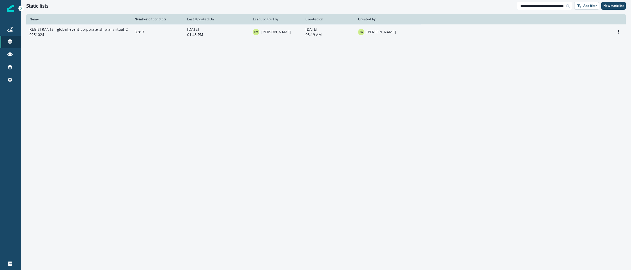
click at [104, 30] on td "REGISTRANTS - global_event_corporate_ship-ai-virtual_20251024" at bounding box center [78, 31] width 105 height 15
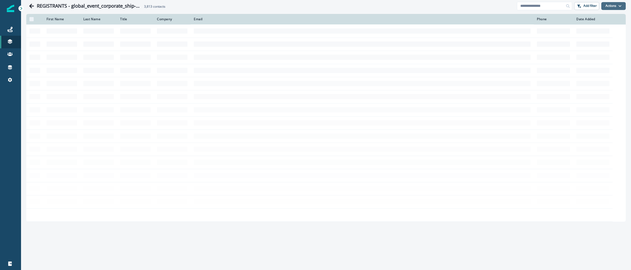
click at [615, 5] on button "Actions" at bounding box center [614, 6] width 24 height 8
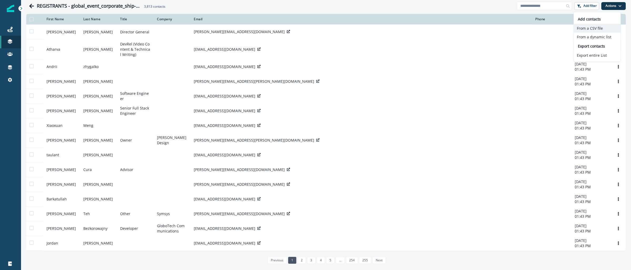
click at [610, 29] on button "From a CSV file" at bounding box center [597, 28] width 47 height 9
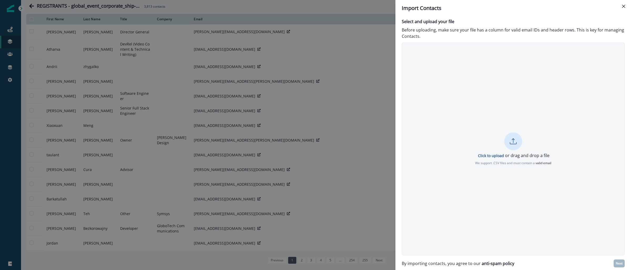
click at [486, 158] on p "Click to upload or drag and drop a file" at bounding box center [513, 156] width 73 height 6
click at [616, 262] on p "Next" at bounding box center [619, 264] width 7 height 4
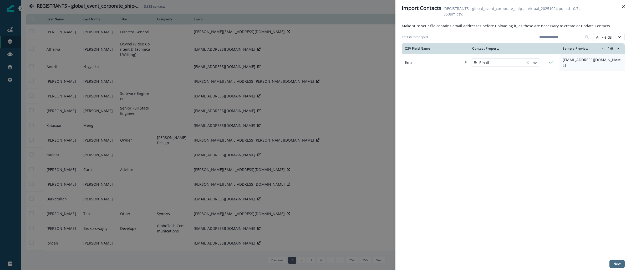
click at [618, 267] on button "Next" at bounding box center [617, 264] width 15 height 8
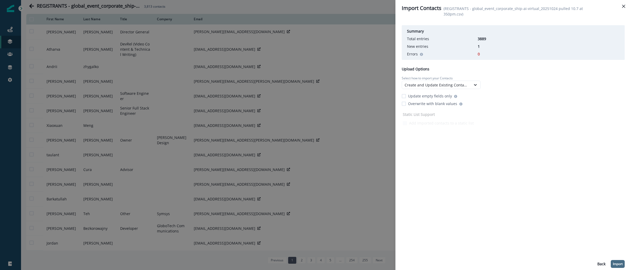
click at [614, 264] on p "Import" at bounding box center [618, 265] width 10 height 4
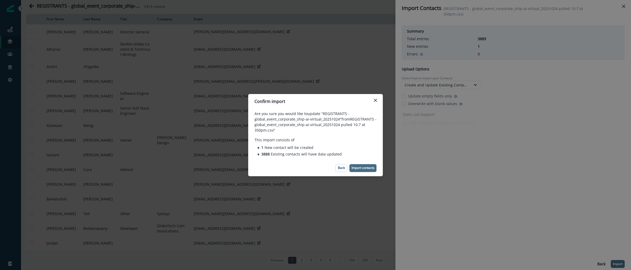
click at [358, 168] on p "Import contacts" at bounding box center [363, 168] width 23 height 4
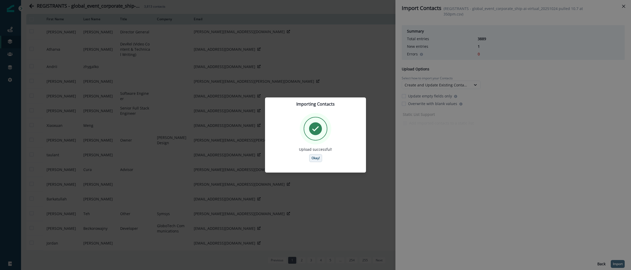
click at [317, 158] on p "Okay!" at bounding box center [316, 159] width 8 height 4
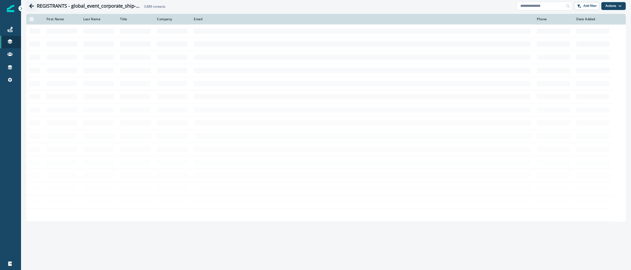
click at [32, 7] on icon "Go back" at bounding box center [31, 5] width 5 height 5
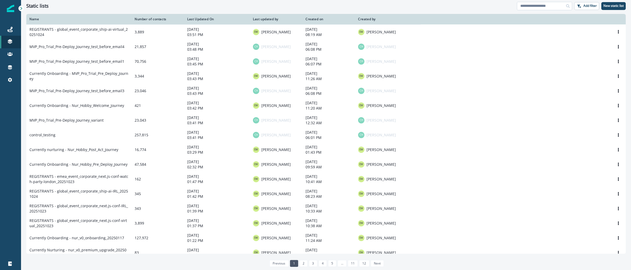
click at [555, 6] on input at bounding box center [544, 6] width 55 height 8
paste input "**********"
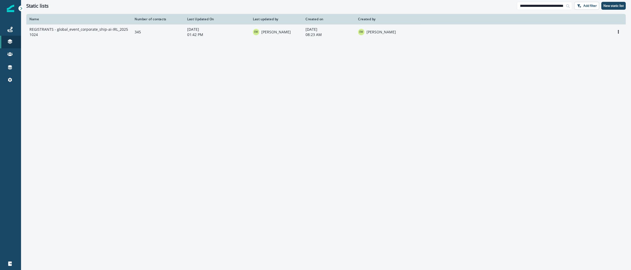
type input "**********"
click at [105, 31] on td "REGISTRANTS - global_event_corporate_ship-ai-IRL_20251024" at bounding box center [78, 31] width 105 height 15
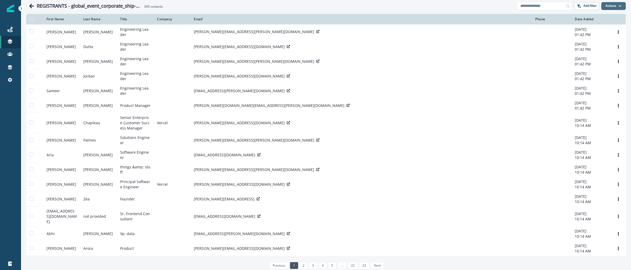
click at [613, 4] on button "Actions" at bounding box center [614, 6] width 24 height 8
click at [596, 29] on button "From a CSV file" at bounding box center [597, 28] width 47 height 9
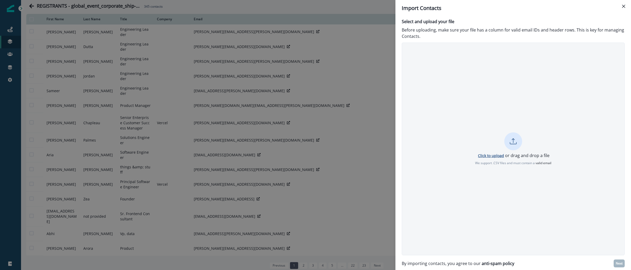
click at [497, 155] on p "Click to upload" at bounding box center [491, 155] width 26 height 5
click at [621, 265] on p "Next" at bounding box center [619, 264] width 7 height 4
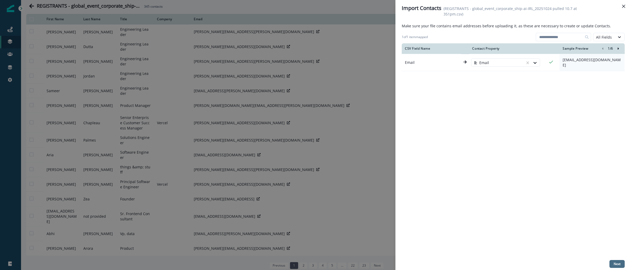
click at [618, 264] on p "Next" at bounding box center [617, 265] width 7 height 4
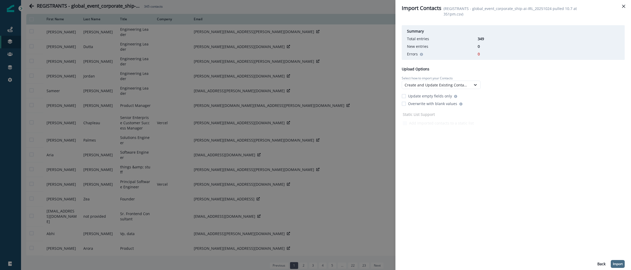
click at [618, 263] on p "Import" at bounding box center [618, 265] width 10 height 4
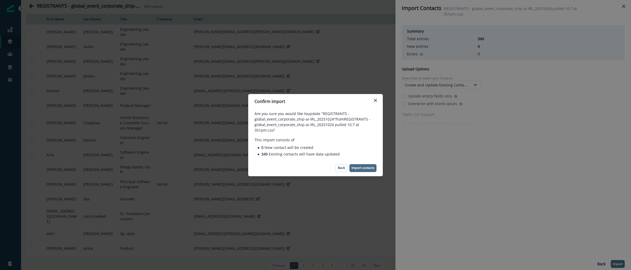
click at [365, 168] on p "Import contacts" at bounding box center [363, 168] width 23 height 4
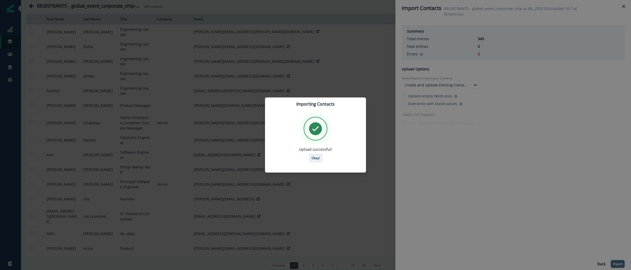
click at [319, 157] on p "Okay!" at bounding box center [316, 159] width 8 height 4
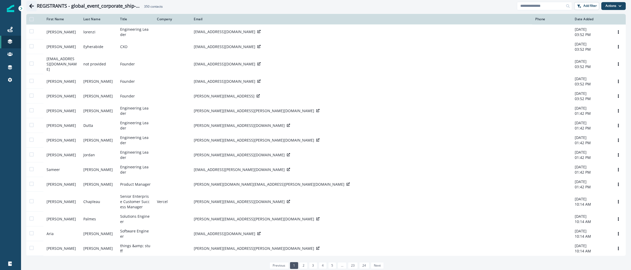
click at [31, 6] on icon "Go back" at bounding box center [31, 6] width 5 height 4
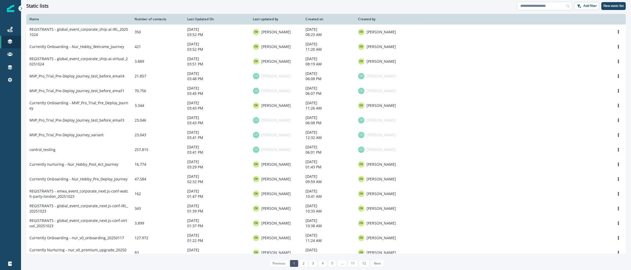
click at [531, 6] on input at bounding box center [544, 6] width 55 height 8
paste input "**********"
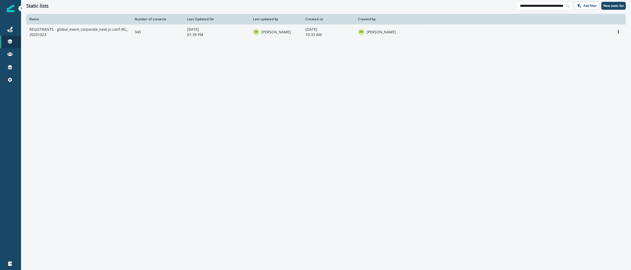
type input "**********"
click at [114, 35] on td "REGISTRANTS - global_event_corporate_next.js-conf-IRL_20251023" at bounding box center [78, 31] width 105 height 15
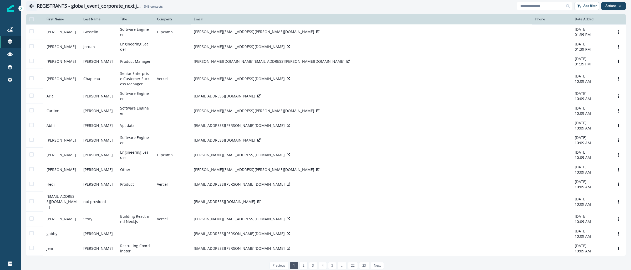
click at [32, 7] on icon "Go back" at bounding box center [31, 5] width 5 height 5
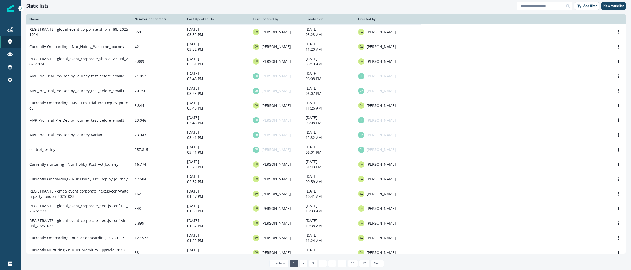
click at [529, 4] on input at bounding box center [544, 6] width 55 height 8
paste input "**********"
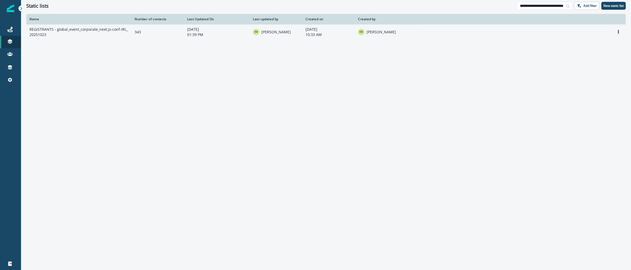
type input "**********"
click at [122, 31] on td "REGISTRANTS - global_event_corporate_next.js-conf-IRL_20251023" at bounding box center [78, 31] width 105 height 15
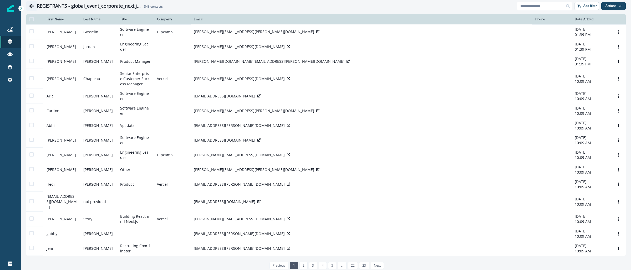
click at [32, 8] on icon "Go back" at bounding box center [31, 5] width 5 height 5
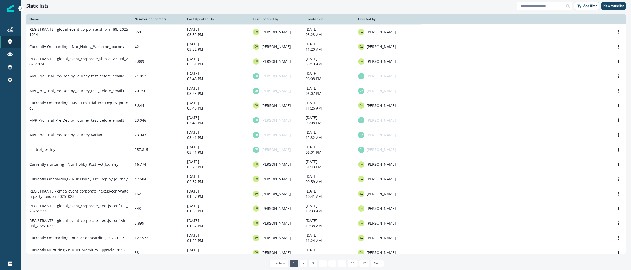
click at [541, 5] on input at bounding box center [544, 6] width 55 height 8
paste input "**********"
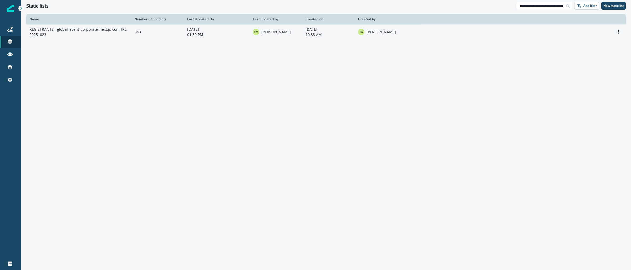
type input "**********"
click at [113, 32] on td "REGISTRANTS - global_event_corporate_next.js-conf-IRL_20251023" at bounding box center [78, 31] width 105 height 15
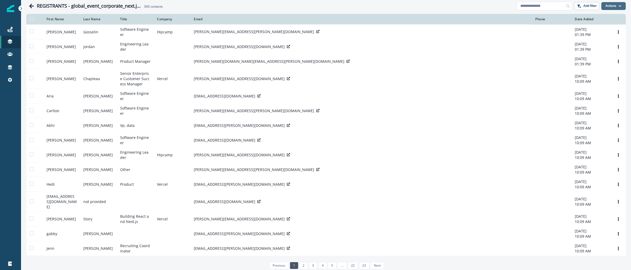
click at [619, 7] on icon "button" at bounding box center [620, 5] width 3 height 3
click at [608, 28] on button "From a CSV file" at bounding box center [597, 28] width 47 height 9
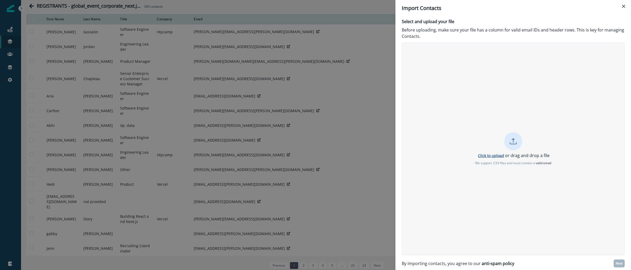
click at [500, 156] on p "Click to upload" at bounding box center [491, 155] width 26 height 5
click at [623, 268] on button "Next" at bounding box center [619, 264] width 11 height 8
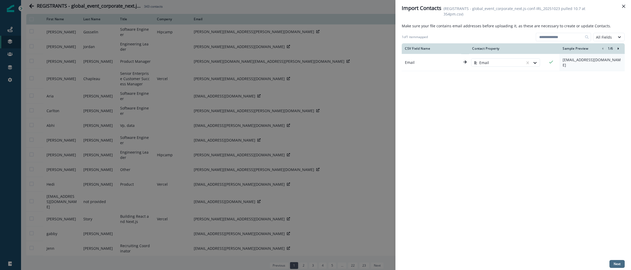
click at [616, 263] on p "Next" at bounding box center [617, 265] width 7 height 4
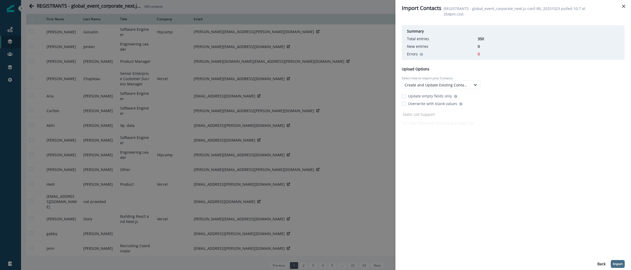
click at [617, 263] on p "Import" at bounding box center [618, 265] width 10 height 4
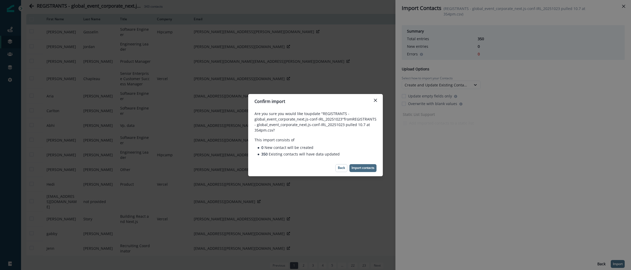
click at [360, 166] on p "Import contacts" at bounding box center [363, 168] width 23 height 4
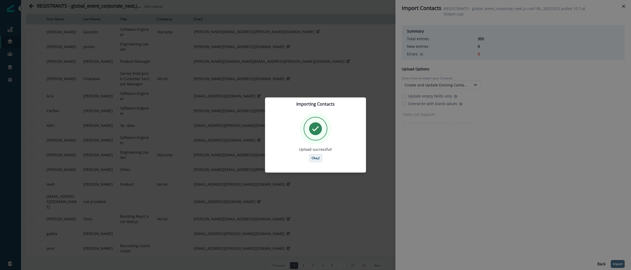
click at [319, 157] on p "Okay!" at bounding box center [316, 159] width 8 height 4
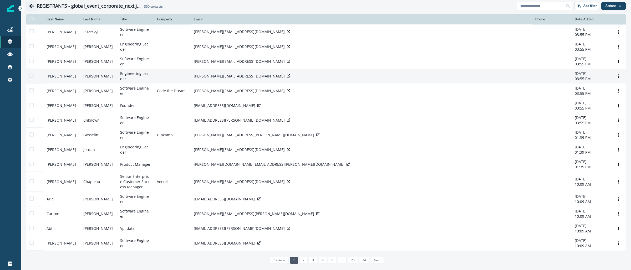
click at [31, 8] on icon "Go back" at bounding box center [31, 5] width 5 height 5
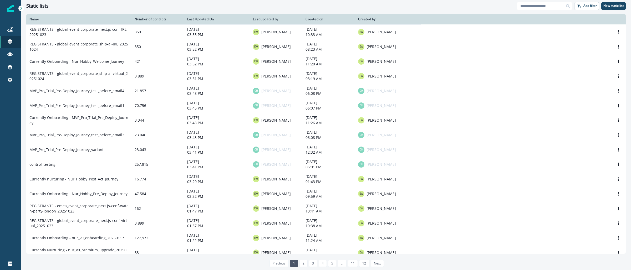
click at [548, 8] on input at bounding box center [544, 6] width 55 height 8
paste input "**********"
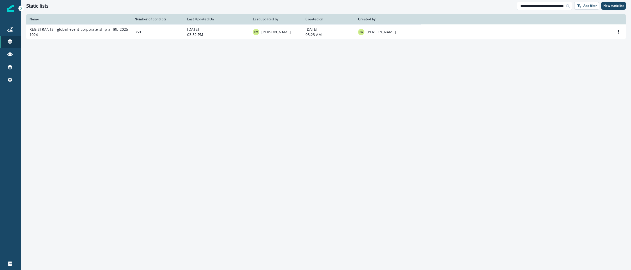
click at [534, 4] on input "**********" at bounding box center [544, 6] width 55 height 8
paste input "****"
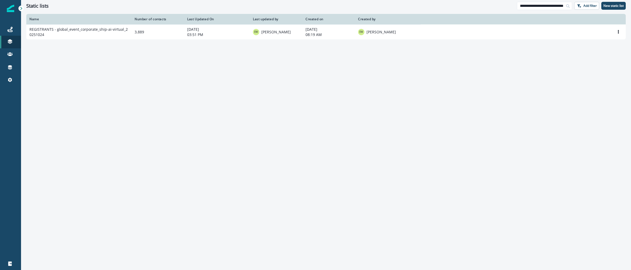
type input "**********"
click at [530, 7] on input "**********" at bounding box center [544, 6] width 55 height 8
paste input "**********"
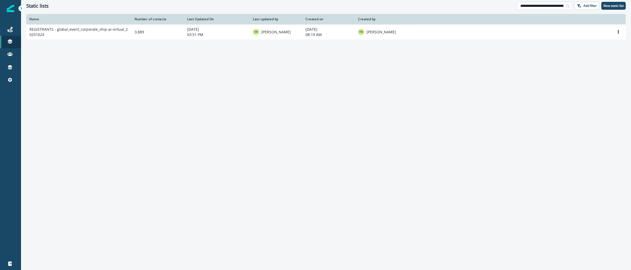
scroll to position [0, 49]
type input "**********"
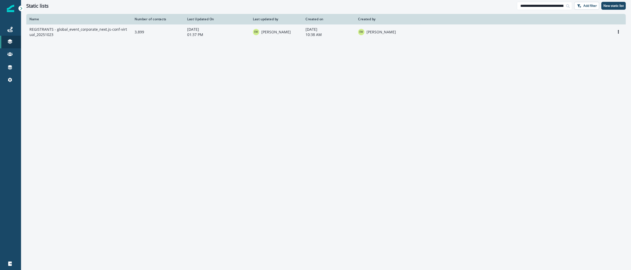
click at [117, 31] on td "REGISTRANTS - global_event_corporate_next.js-conf-virtual_20251023" at bounding box center [78, 31] width 105 height 15
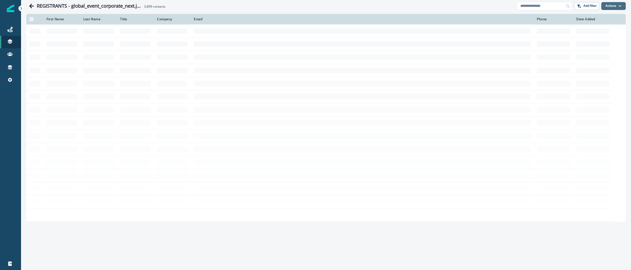
click at [620, 3] on button "Actions" at bounding box center [614, 6] width 24 height 8
click at [608, 27] on button "From a CSV file" at bounding box center [602, 28] width 47 height 9
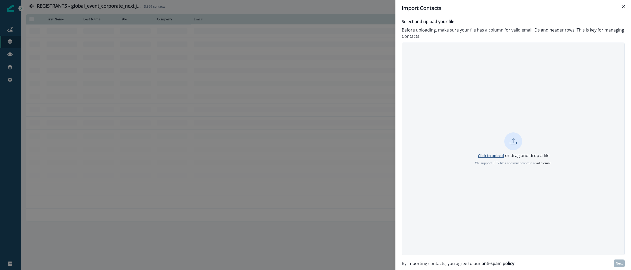
click at [493, 154] on p "Click to upload" at bounding box center [491, 155] width 26 height 5
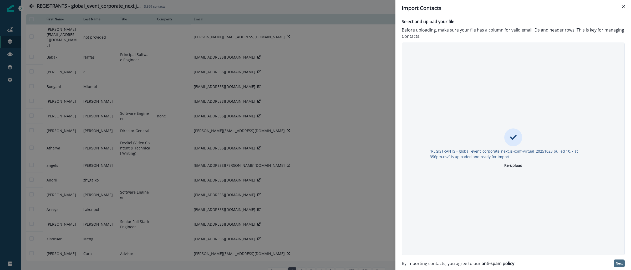
click at [621, 264] on p "Next" at bounding box center [619, 264] width 7 height 4
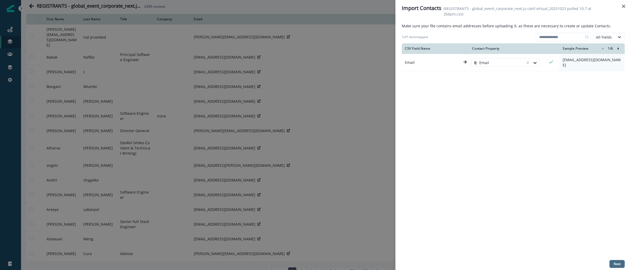
click at [616, 265] on p "Next" at bounding box center [617, 265] width 7 height 4
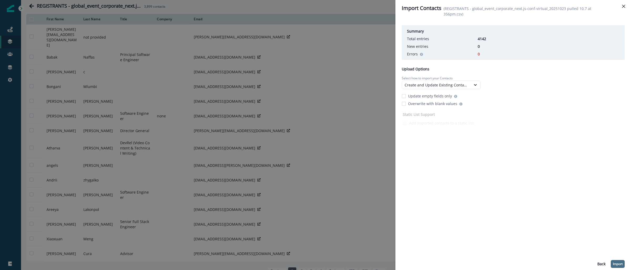
click at [618, 263] on p "Import" at bounding box center [618, 265] width 10 height 4
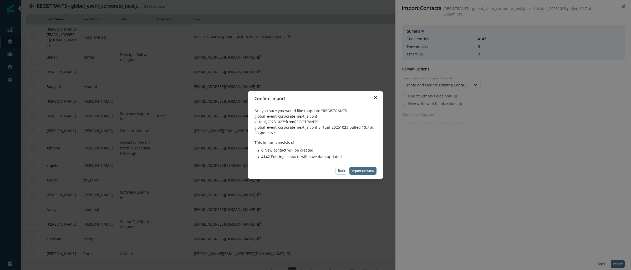
click at [368, 169] on p "Import contacts" at bounding box center [363, 171] width 23 height 4
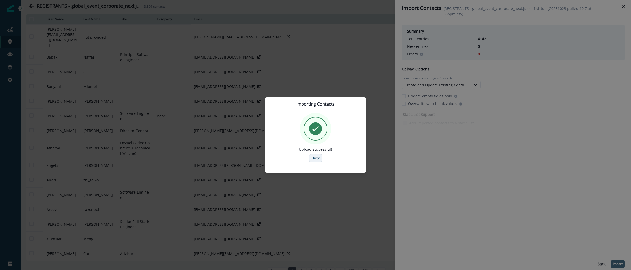
click at [313, 158] on p "Okay!" at bounding box center [316, 159] width 8 height 4
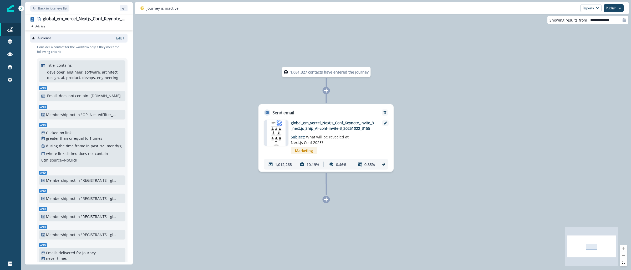
click at [122, 37] on icon "button" at bounding box center [124, 39] width 4 height 4
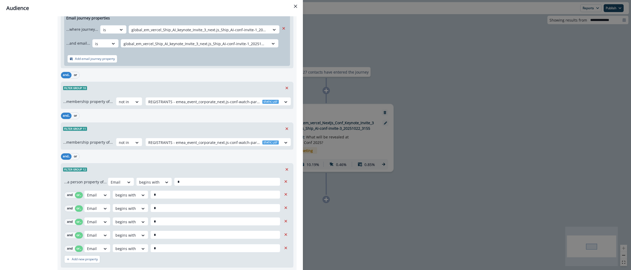
scroll to position [561, 0]
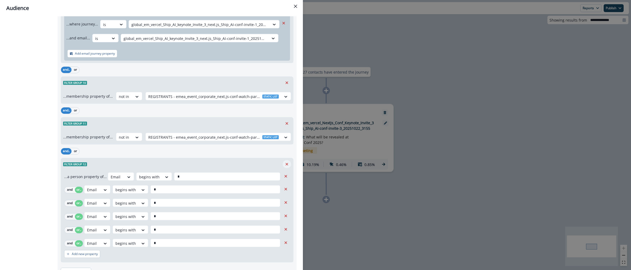
click at [285, 166] on icon "Remove" at bounding box center [287, 164] width 5 height 5
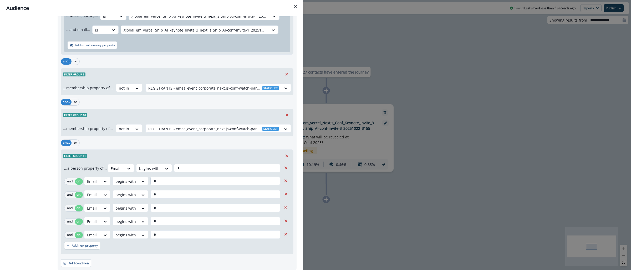
scroll to position [1148, 0]
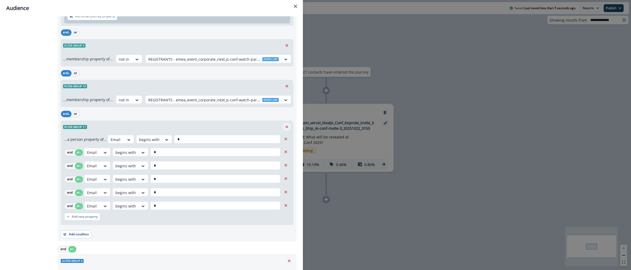
click at [285, 129] on icon "Remove" at bounding box center [287, 127] width 5 height 5
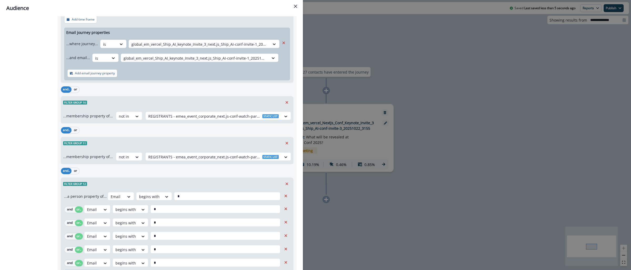
scroll to position [1797, 0]
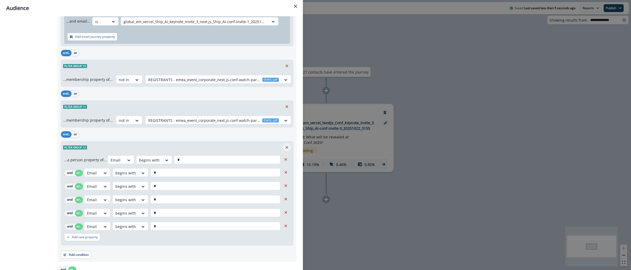
click at [285, 150] on icon "Remove" at bounding box center [287, 147] width 5 height 5
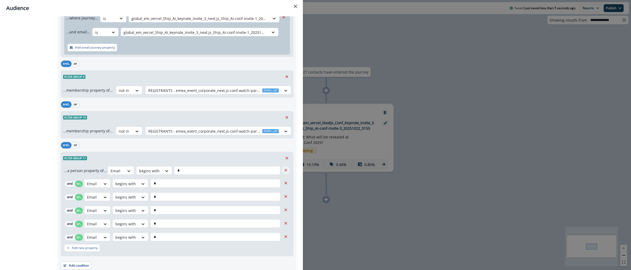
scroll to position [2383, 0]
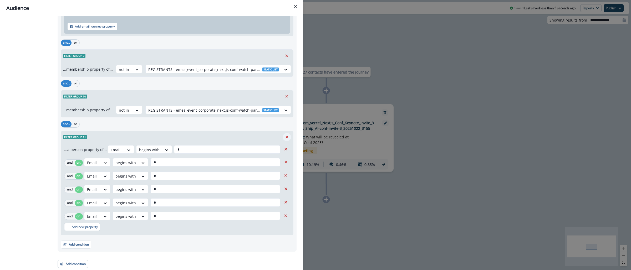
click at [285, 138] on icon "Remove" at bounding box center [287, 137] width 5 height 5
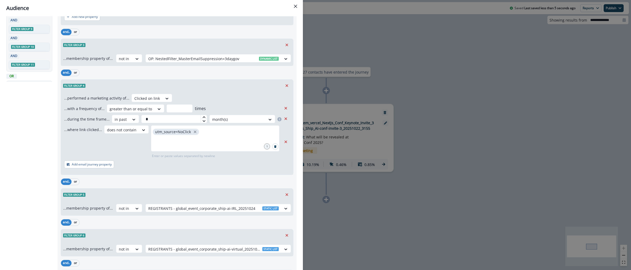
scroll to position [0, 0]
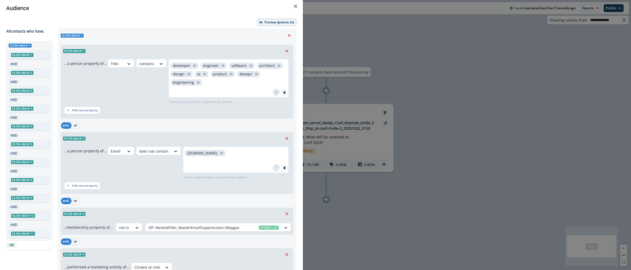
click at [279, 23] on p "Preview dynamic list" at bounding box center [280, 23] width 30 height 4
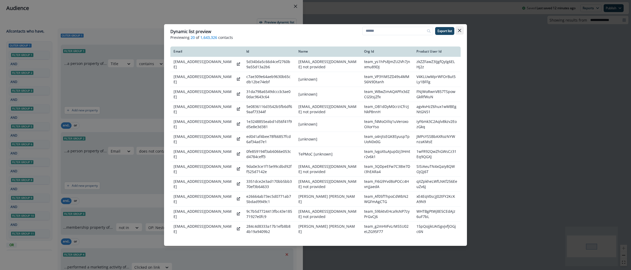
click at [462, 33] on button "Close" at bounding box center [460, 30] width 8 height 8
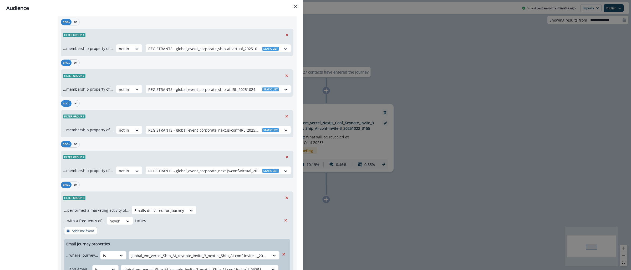
scroll to position [2265, 0]
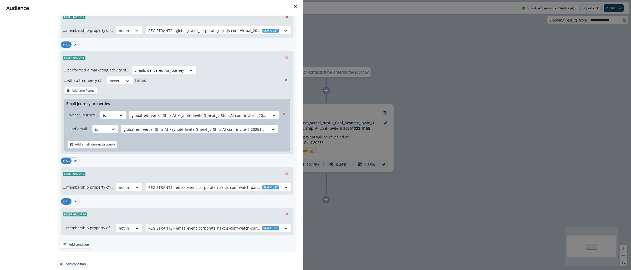
click at [537, 92] on div "Audience Preview dynamic list All contact s who have, Outer group 1 Filter grou…" at bounding box center [315, 135] width 631 height 270
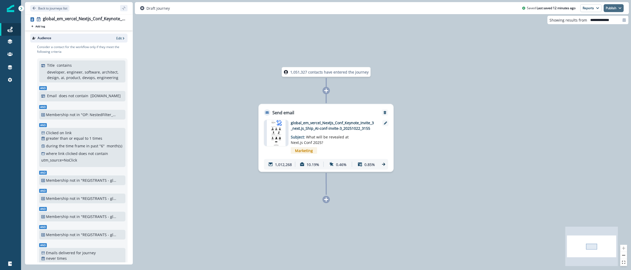
click at [622, 9] on button "Publish" at bounding box center [614, 8] width 20 height 8
click at [590, 23] on button "as active journey" at bounding box center [595, 21] width 58 height 9
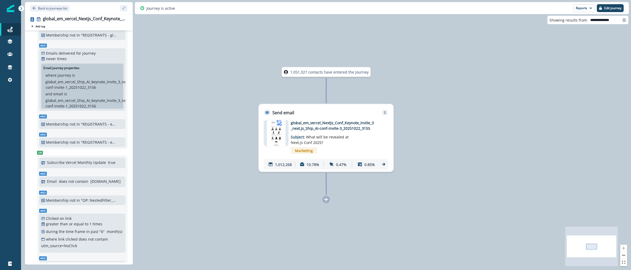
scroll to position [472, 0]
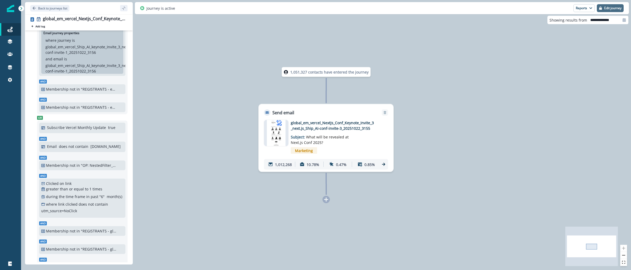
click at [608, 8] on p "Edit journey" at bounding box center [613, 8] width 17 height 4
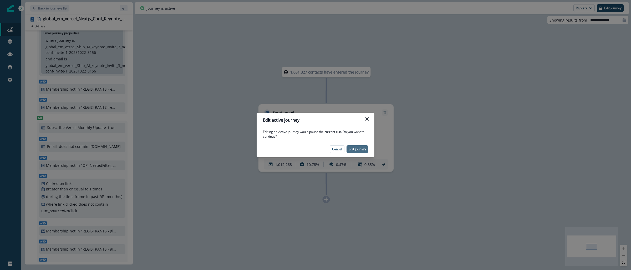
click at [358, 148] on p "Edit journey" at bounding box center [357, 150] width 17 height 4
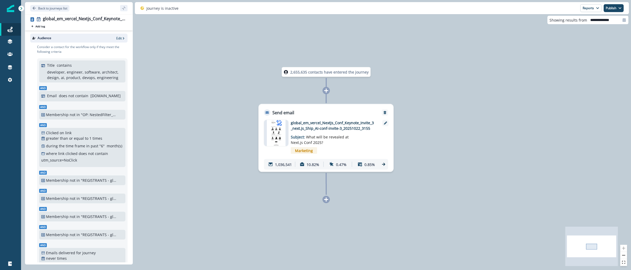
click at [276, 132] on img at bounding box center [276, 133] width 19 height 26
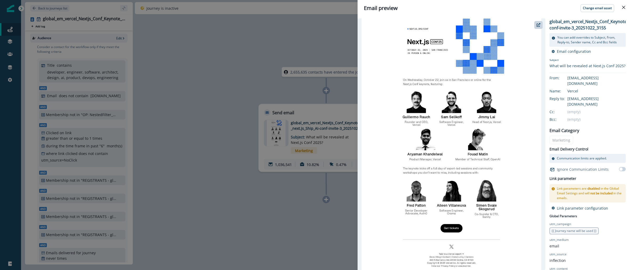
click at [284, 54] on div "Email preview Change email asset global_em_vercel_Nextjs_Conf_Keynote_Invite_3_…" at bounding box center [315, 135] width 631 height 270
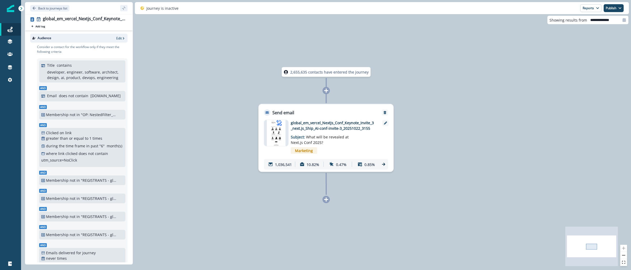
click at [278, 138] on img at bounding box center [276, 133] width 19 height 26
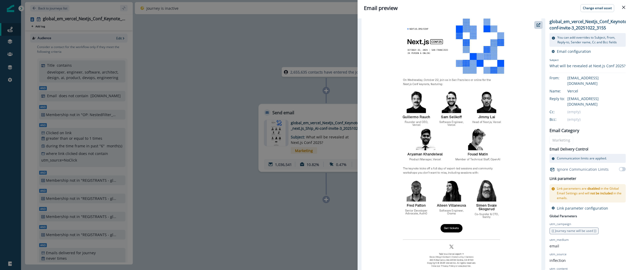
click at [340, 37] on div "Email preview Change email asset global_em_vercel_Nextjs_Conf_Keynote_Invite_3_…" at bounding box center [315, 135] width 631 height 270
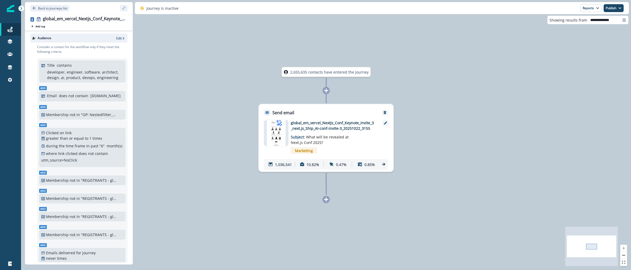
click at [283, 136] on img at bounding box center [276, 133] width 19 height 26
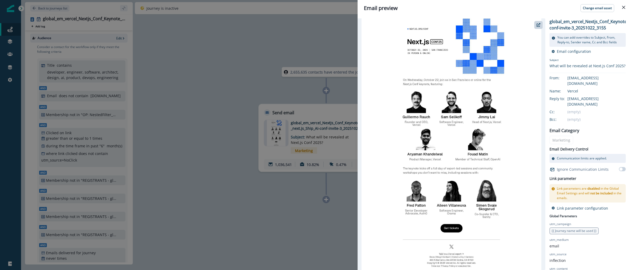
click at [232, 34] on div "Email preview Change email asset global_em_vercel_Nextjs_Conf_Keynote_Invite_3_…" at bounding box center [315, 135] width 631 height 270
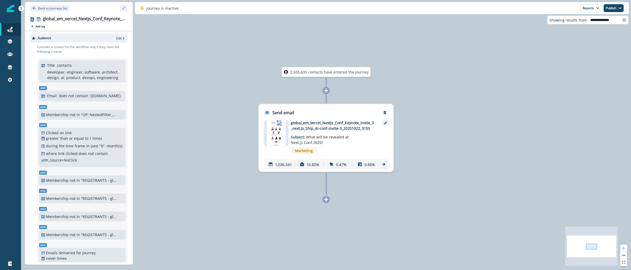
click at [283, 134] on img at bounding box center [276, 133] width 19 height 26
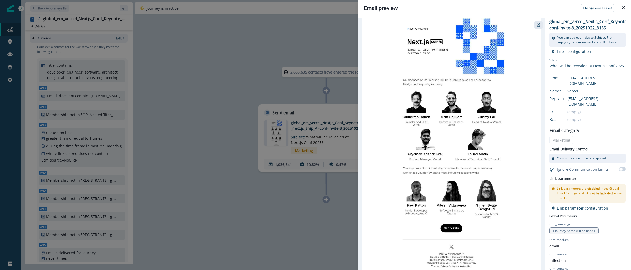
click at [536, 24] on button "button" at bounding box center [539, 25] width 8 height 8
click at [261, 45] on div "Email preview Change email asset global_em_vercel_Nextjs_Conf_Keynote_Invite_3_…" at bounding box center [315, 135] width 631 height 270
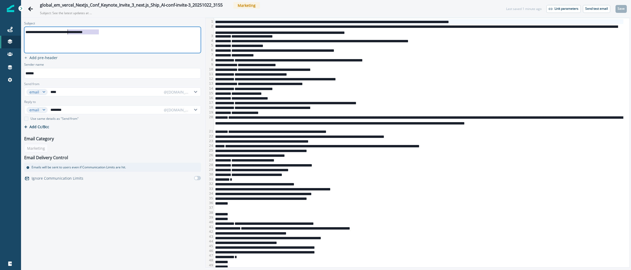
drag, startPoint x: 102, startPoint y: 33, endPoint x: 68, endPoint y: 29, distance: 34.4
click at [68, 29] on div "**********" at bounding box center [111, 32] width 175 height 8
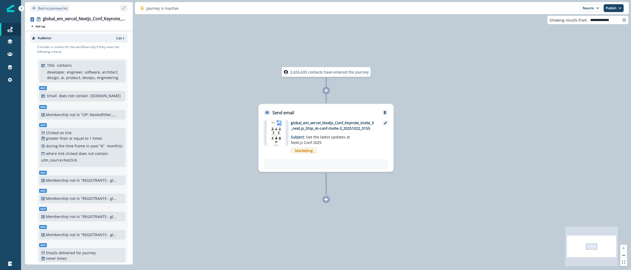
click at [277, 131] on img at bounding box center [276, 133] width 19 height 26
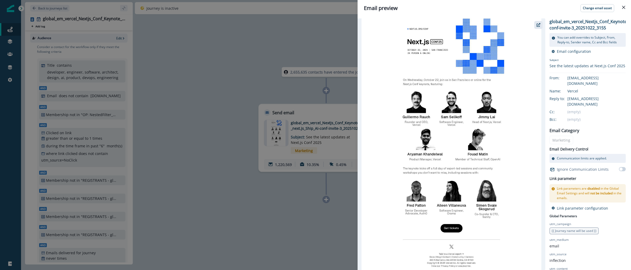
click at [539, 24] on icon "button" at bounding box center [539, 25] width 4 height 4
click at [216, 47] on div "Email preview Change email asset global_em_vercel_Nextjs_Conf_Keynote_Invite_3_…" at bounding box center [315, 135] width 631 height 270
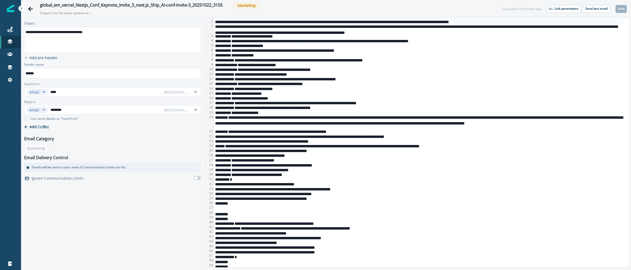
click at [99, 32] on div "**********" at bounding box center [111, 32] width 175 height 8
click at [99, 31] on div "**********" at bounding box center [111, 32] width 175 height 8
click at [623, 10] on p "Save" at bounding box center [621, 9] width 7 height 4
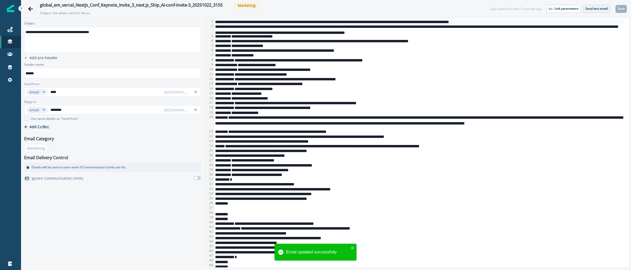
click at [600, 10] on p "Send test email" at bounding box center [597, 9] width 23 height 4
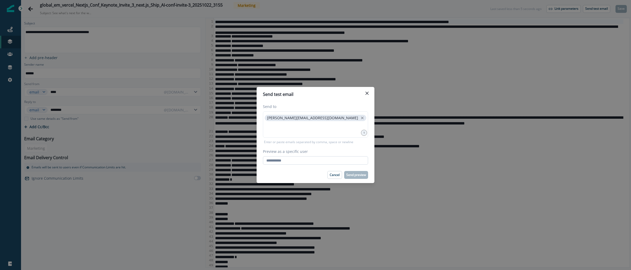
click at [274, 163] on input "Preview as a specific user" at bounding box center [315, 161] width 105 height 8
type input "**********"
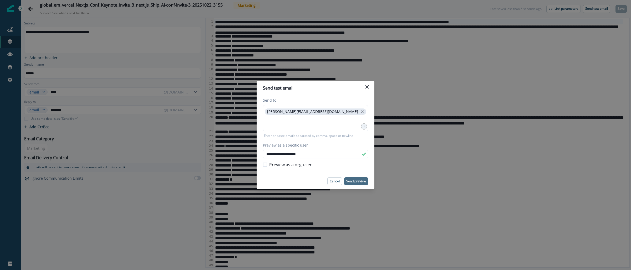
click at [358, 180] on p "Send preview" at bounding box center [357, 182] width 20 height 4
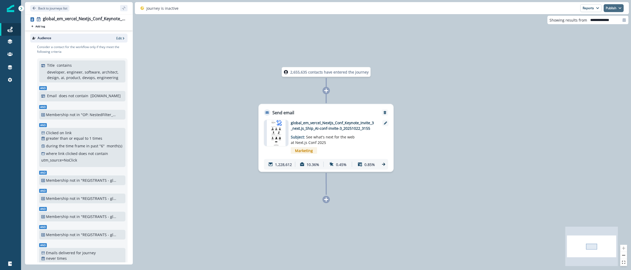
click at [621, 9] on icon "button" at bounding box center [620, 8] width 3 height 3
click at [586, 24] on button "as active journey" at bounding box center [595, 21] width 58 height 9
